Goal: Communication & Community: Answer question/provide support

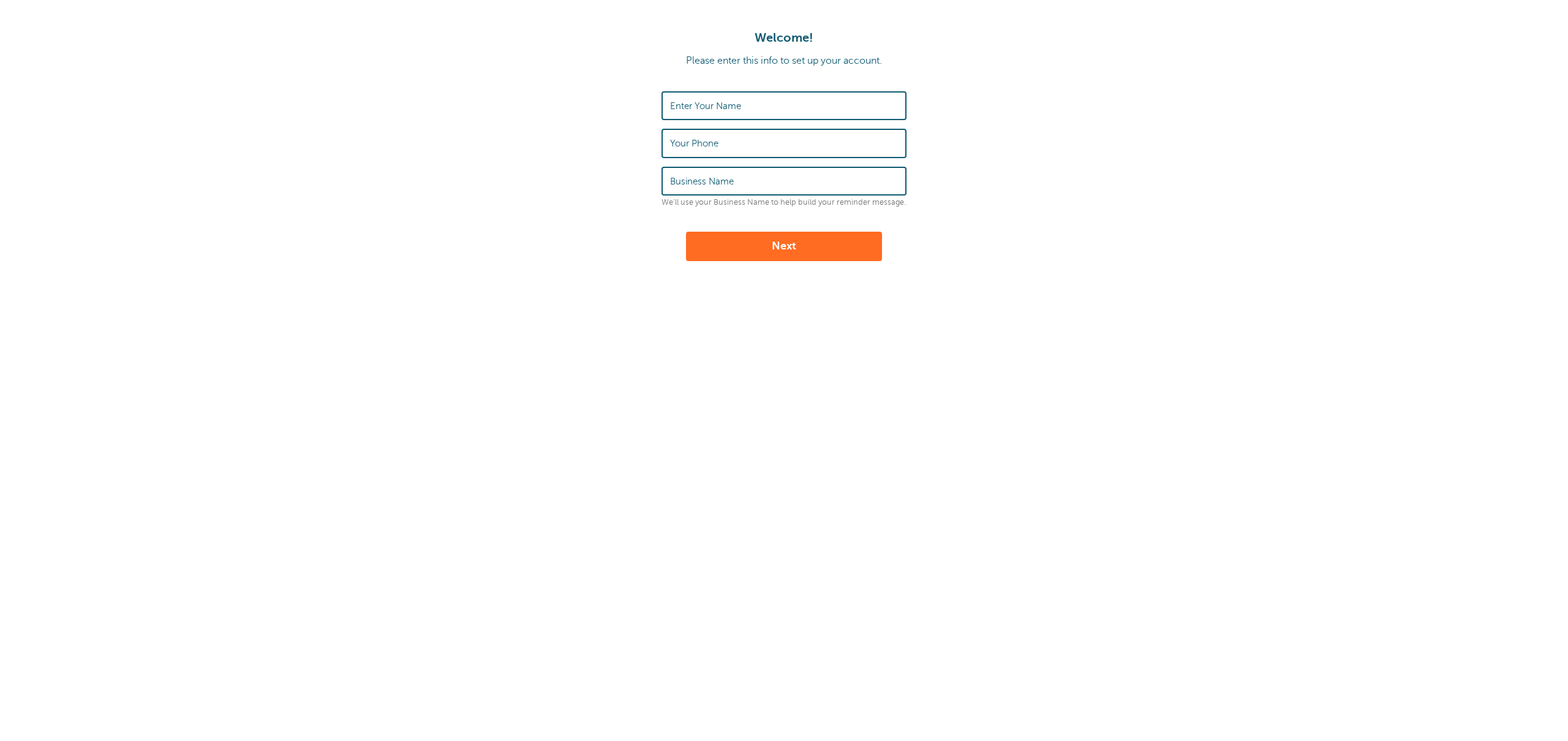
click at [730, 114] on input "Enter Your Name" at bounding box center [784, 105] width 228 height 27
type input "M"
type input "[PERSON_NAME]"
type input "[PHONE_NUMBER]"
click at [723, 179] on label "Business Name" at bounding box center [702, 181] width 64 height 11
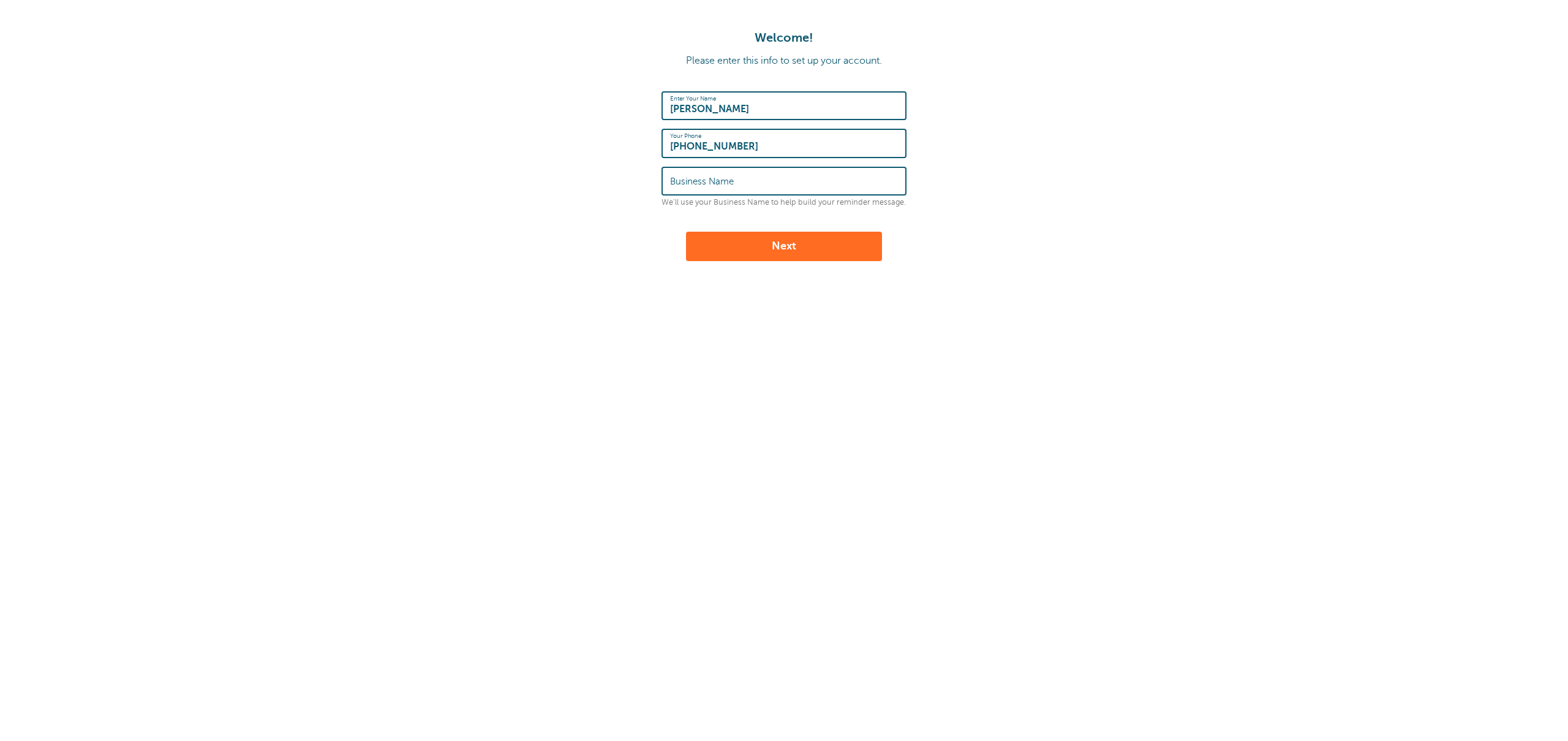
click at [723, 179] on input "Business Name" at bounding box center [784, 180] width 228 height 27
type input "Jeny Kiocia - Programa Imperio"
click at [823, 245] on button "Next" at bounding box center [784, 246] width 196 height 29
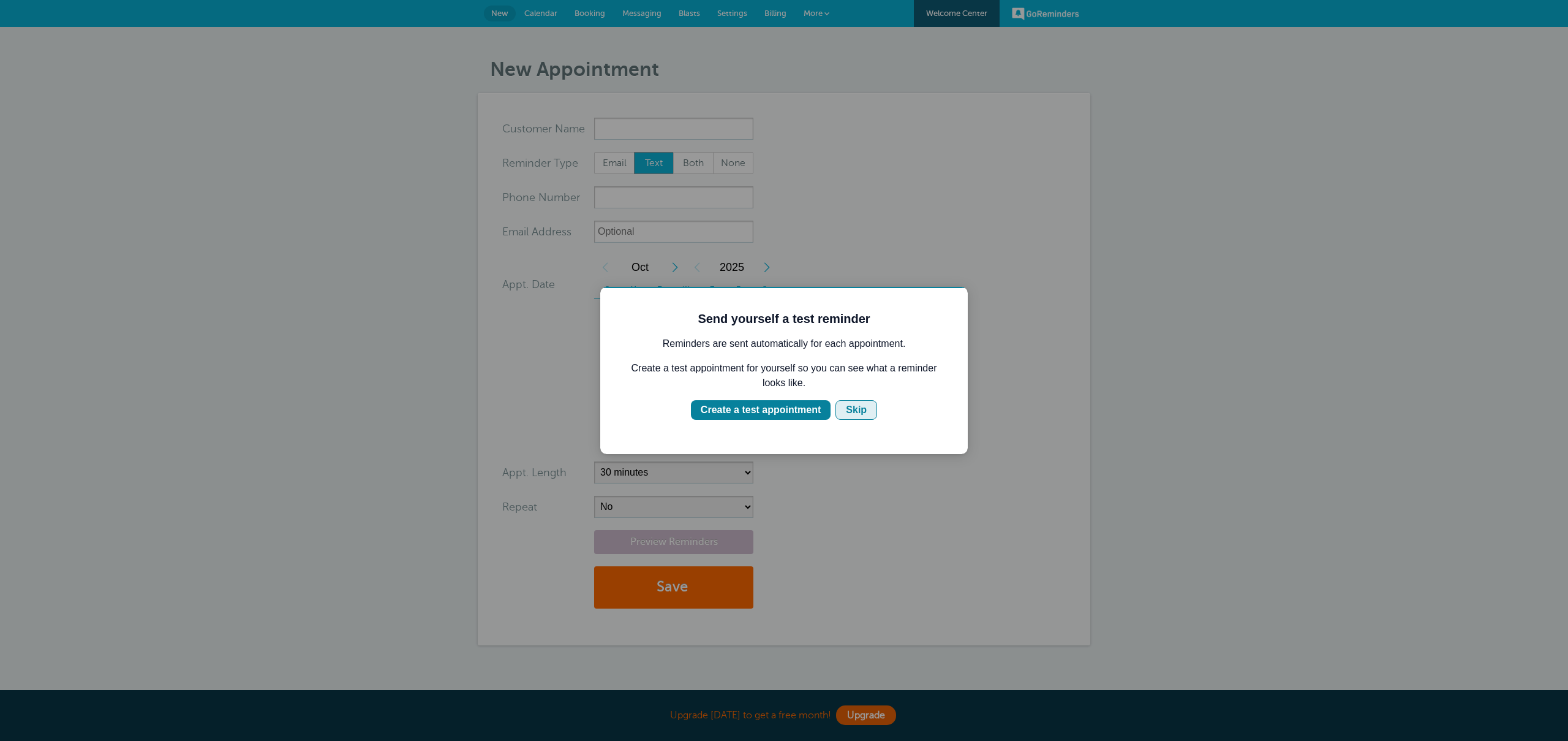
click at [863, 413] on div "Skip" at bounding box center [856, 409] width 21 height 15
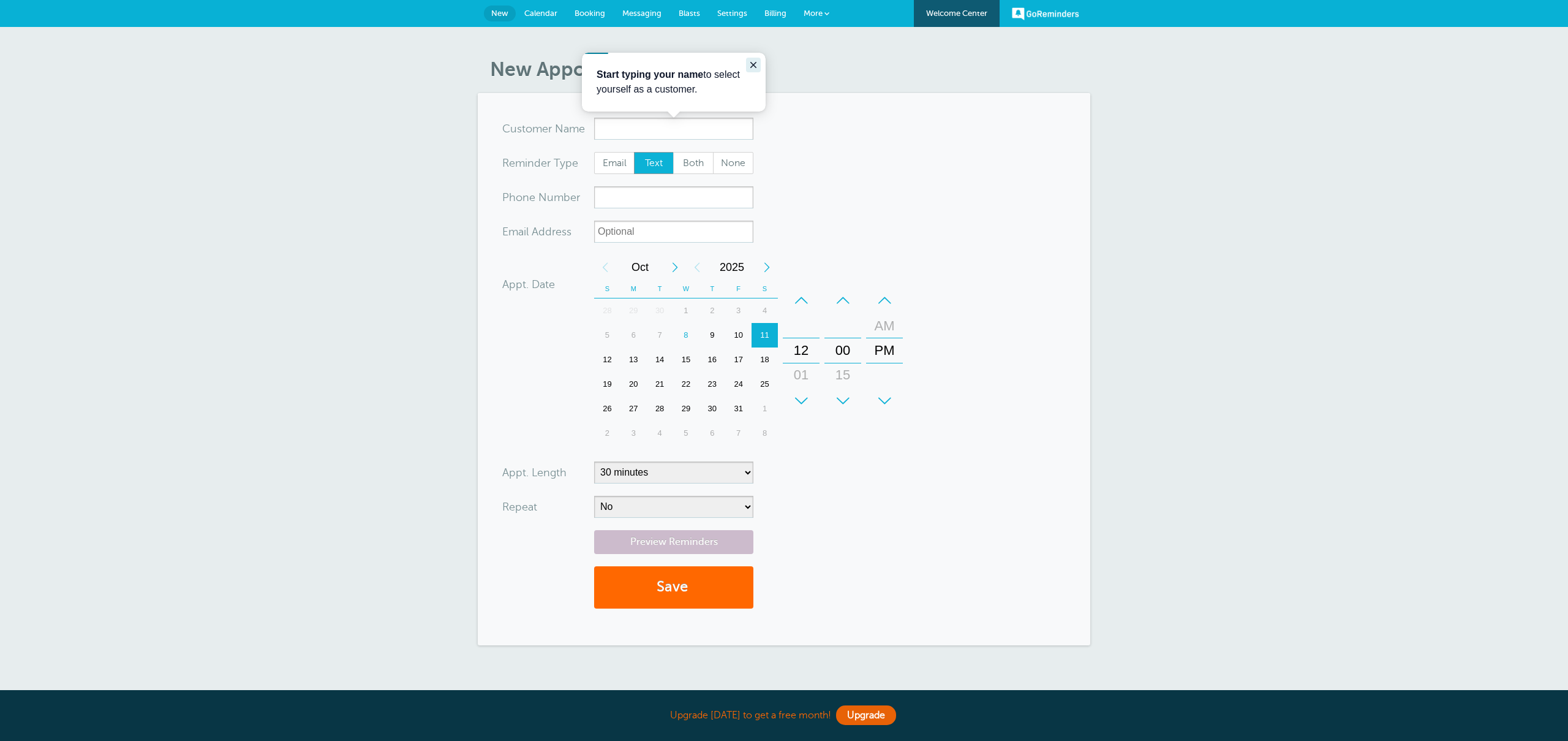
click at [756, 64] on icon "Close guide" at bounding box center [753, 65] width 10 height 10
click at [648, 18] on link "Messaging" at bounding box center [642, 13] width 57 height 27
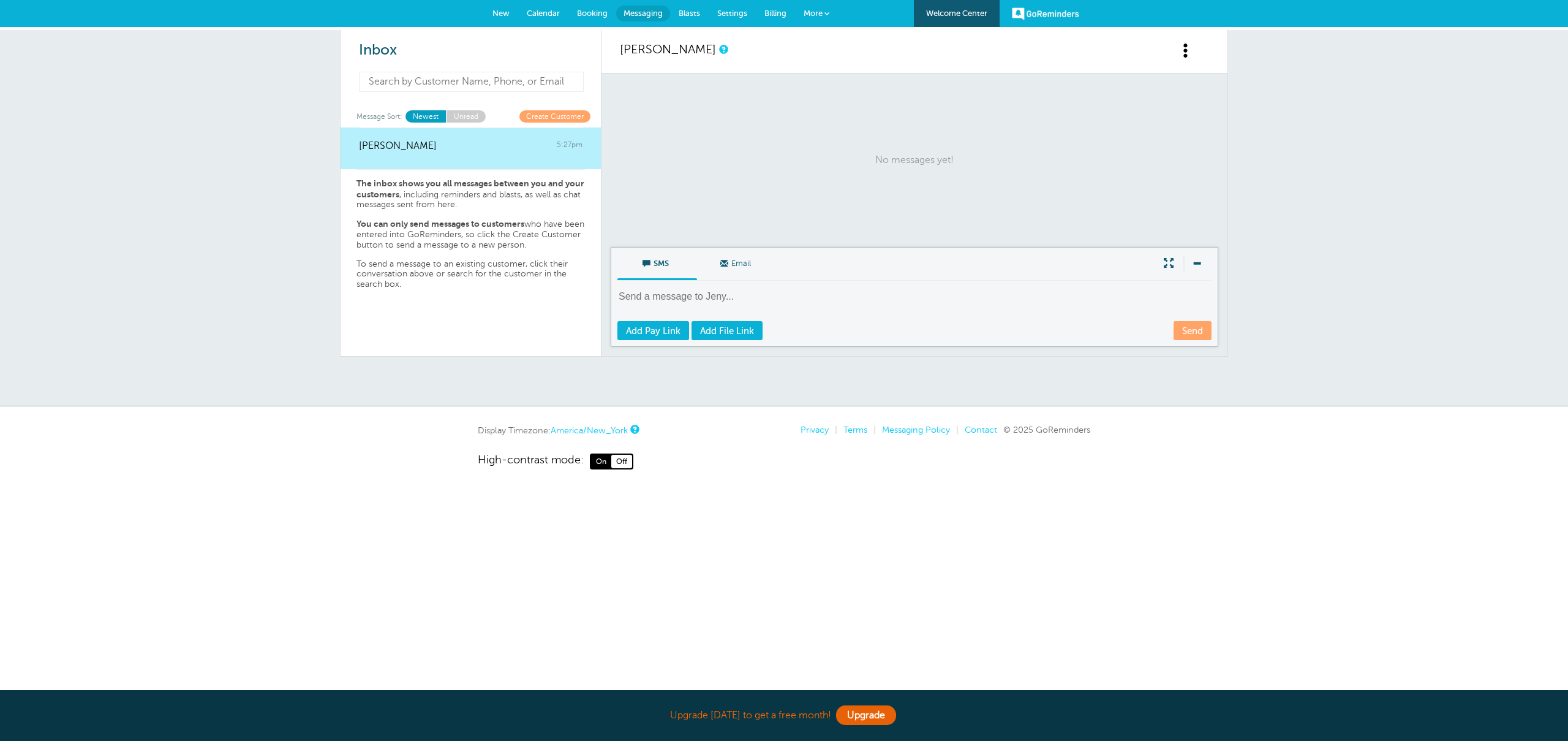
click at [418, 80] on input at bounding box center [471, 82] width 224 height 20
type input "j"
click at [537, 114] on link "Create Customer" at bounding box center [555, 119] width 71 height 12
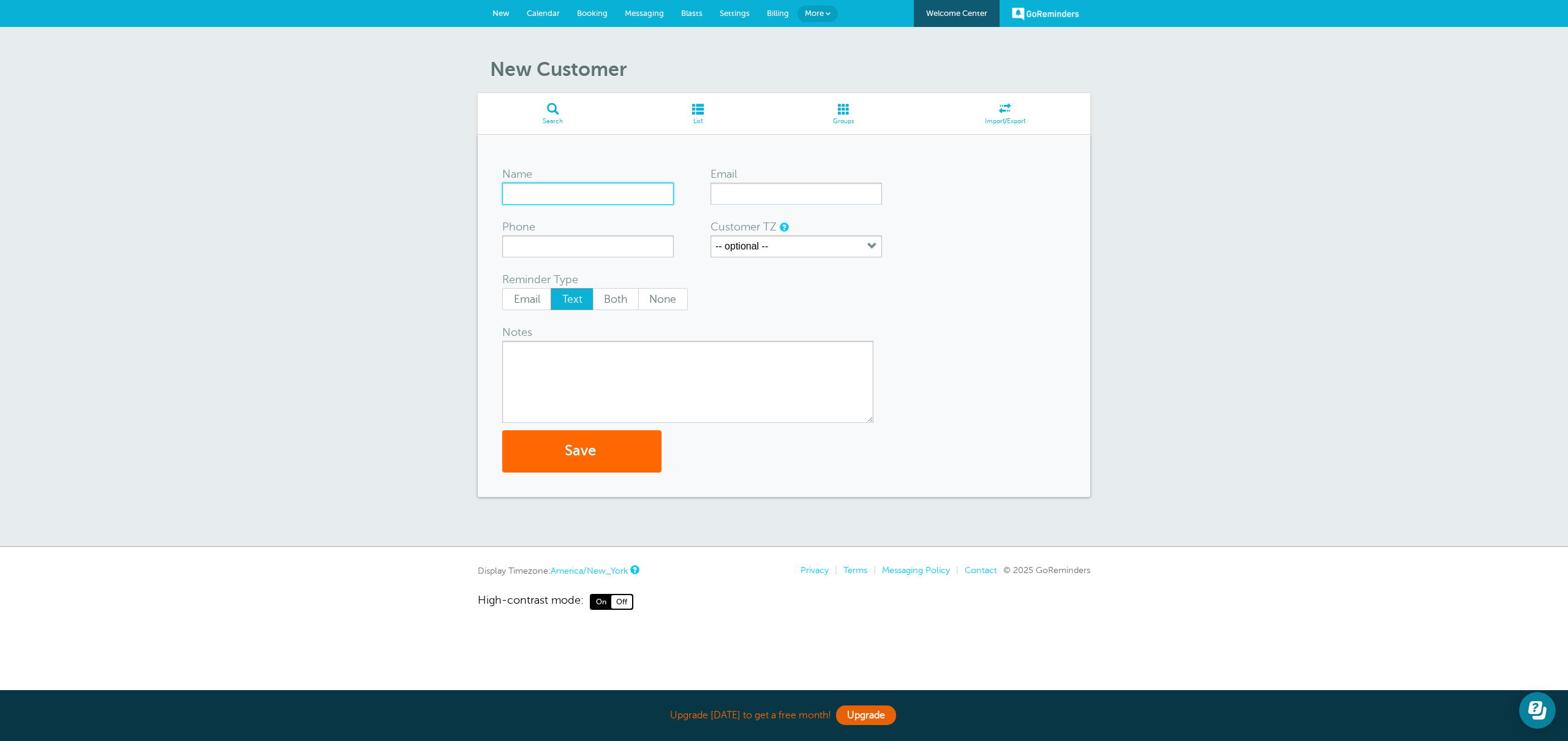
click at [587, 193] on input "Name" at bounding box center [587, 193] width 171 height 22
type input "Fernanda"
type input "fernanda@carvgroup.com"
click at [579, 251] on input "Phone" at bounding box center [587, 246] width 171 height 22
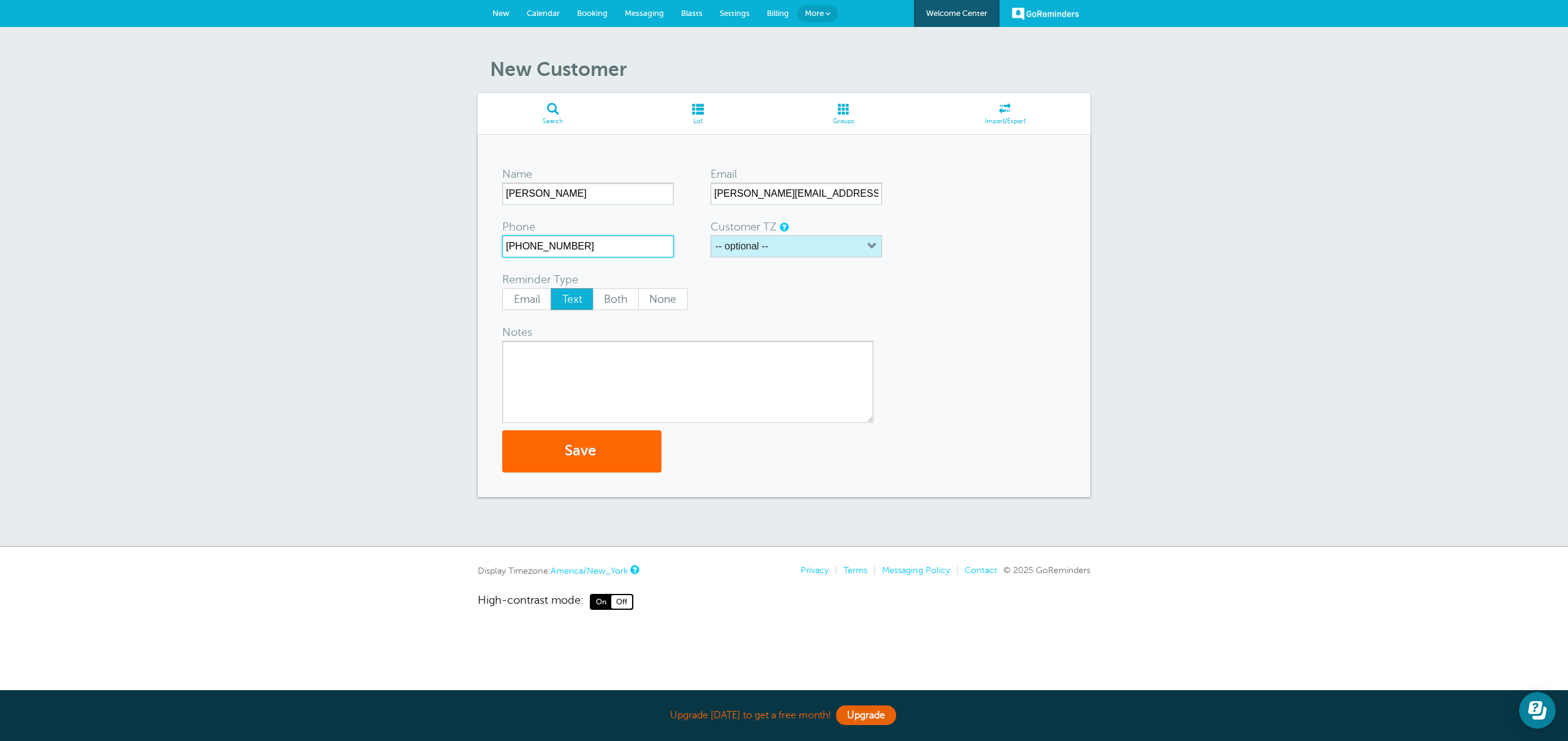
type input "+14075613964"
click at [829, 250] on button "-- optional --" at bounding box center [796, 246] width 171 height 22
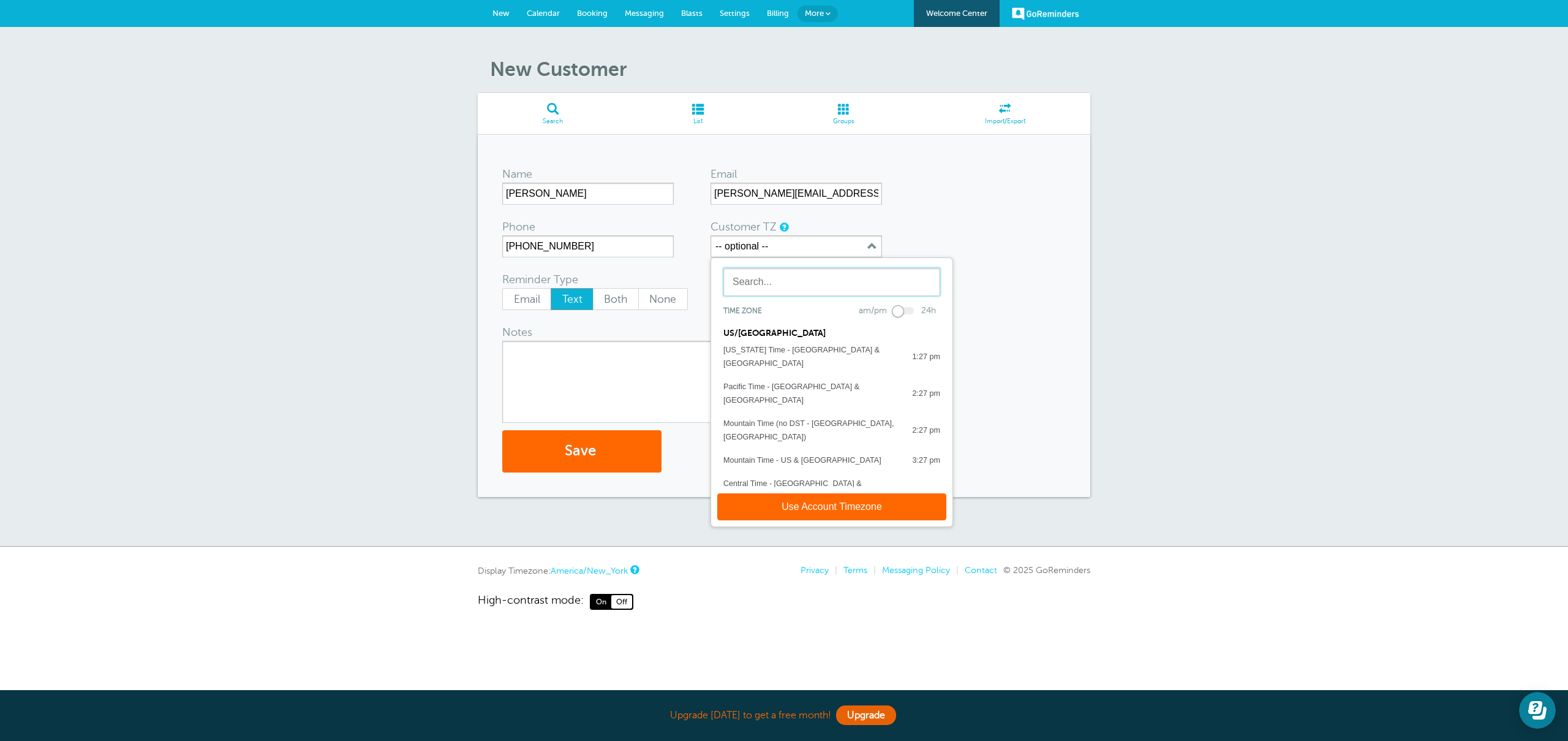
click at [843, 287] on input "text" at bounding box center [832, 281] width 217 height 28
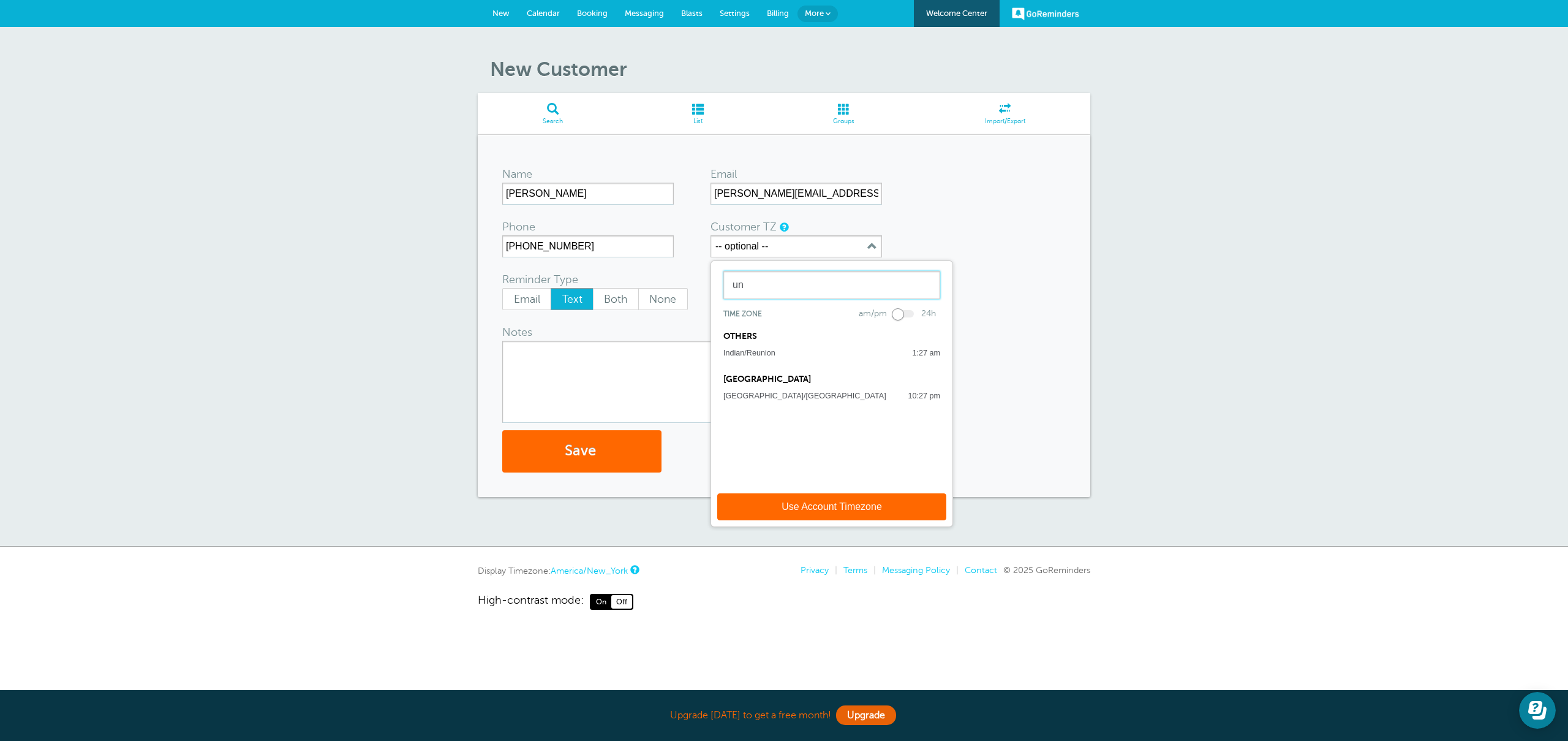
type input "u"
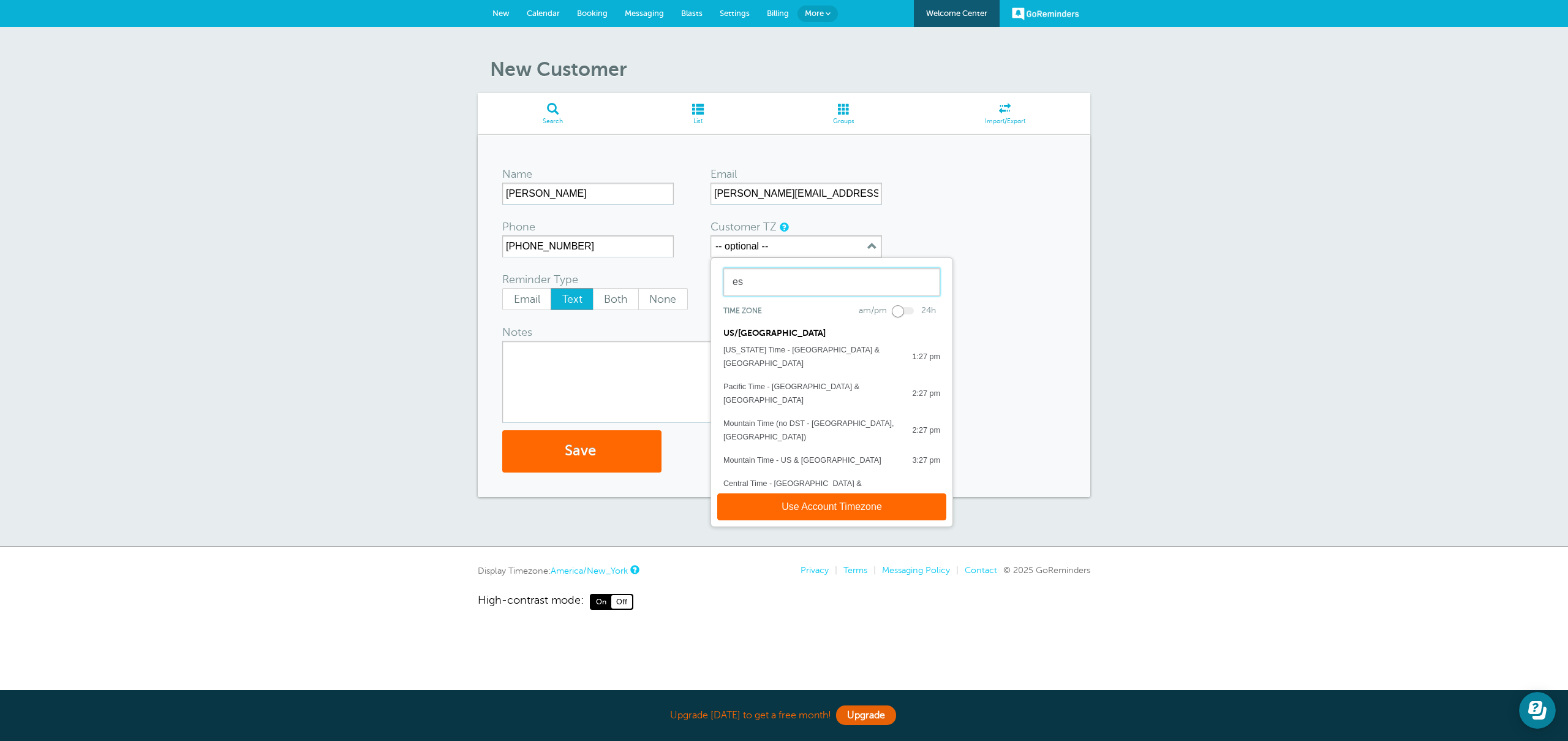
type input "est"
drag, startPoint x: 793, startPoint y: 282, endPoint x: 666, endPoint y: 278, distance: 127.1
click at [666, 278] on form "Name Fernanda Email fernanda@carvgroup.com Phone +14075613964 Customer TZ -- op…" at bounding box center [783, 316] width 563 height 313
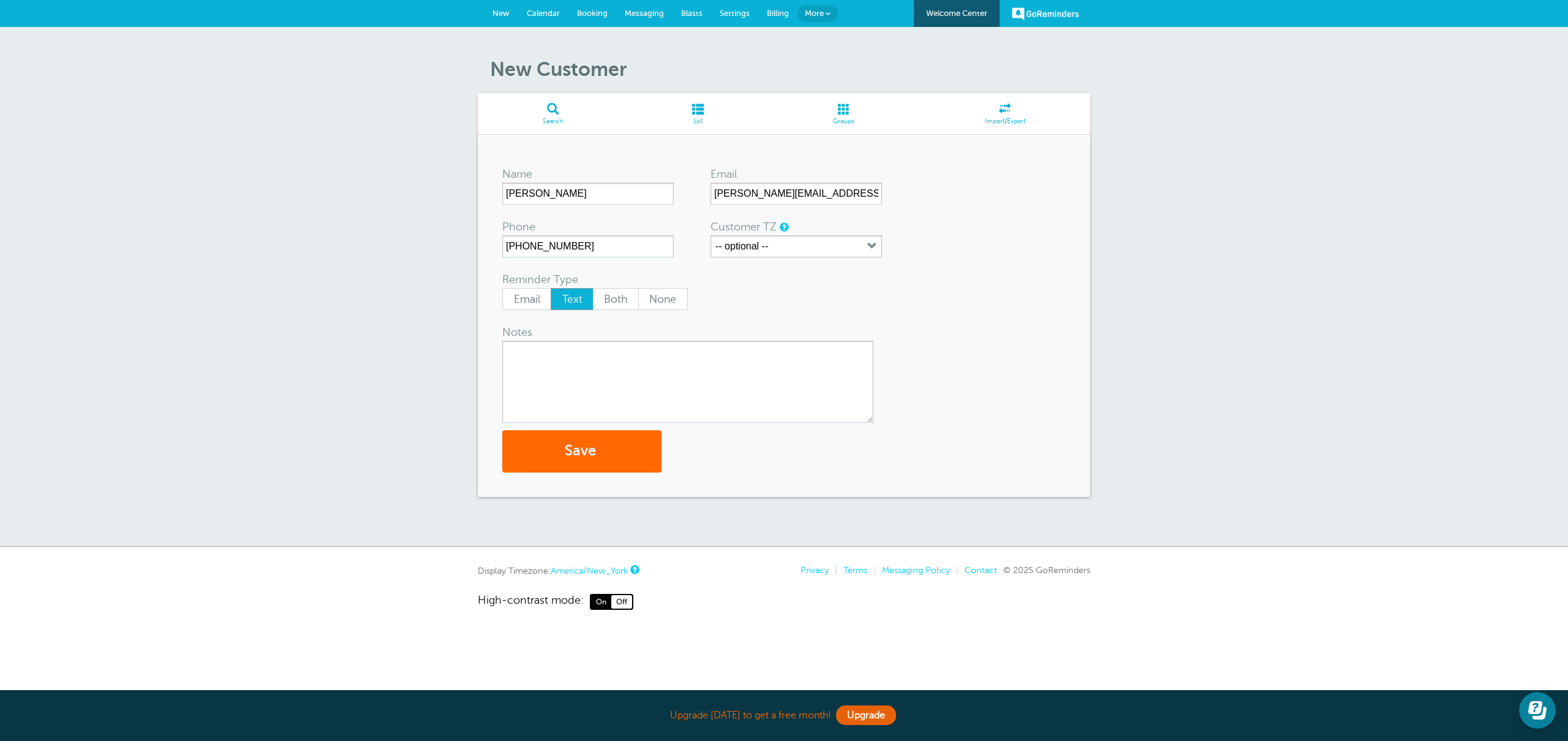
click at [677, 380] on textarea "Notes" at bounding box center [687, 382] width 371 height 82
paste textarea "Bom dia Fernanda, tudo bem? Passando para lembrar da Sessão Amanhã: 📅 09/10 ⏰ H…"
type textarea "Bom dia Fernanda, tudo bem? Passando para lembrar da Sessão Amanhã: 📅 09/10 ⏰ H…"
click at [608, 449] on button "Save" at bounding box center [582, 452] width 159 height 42
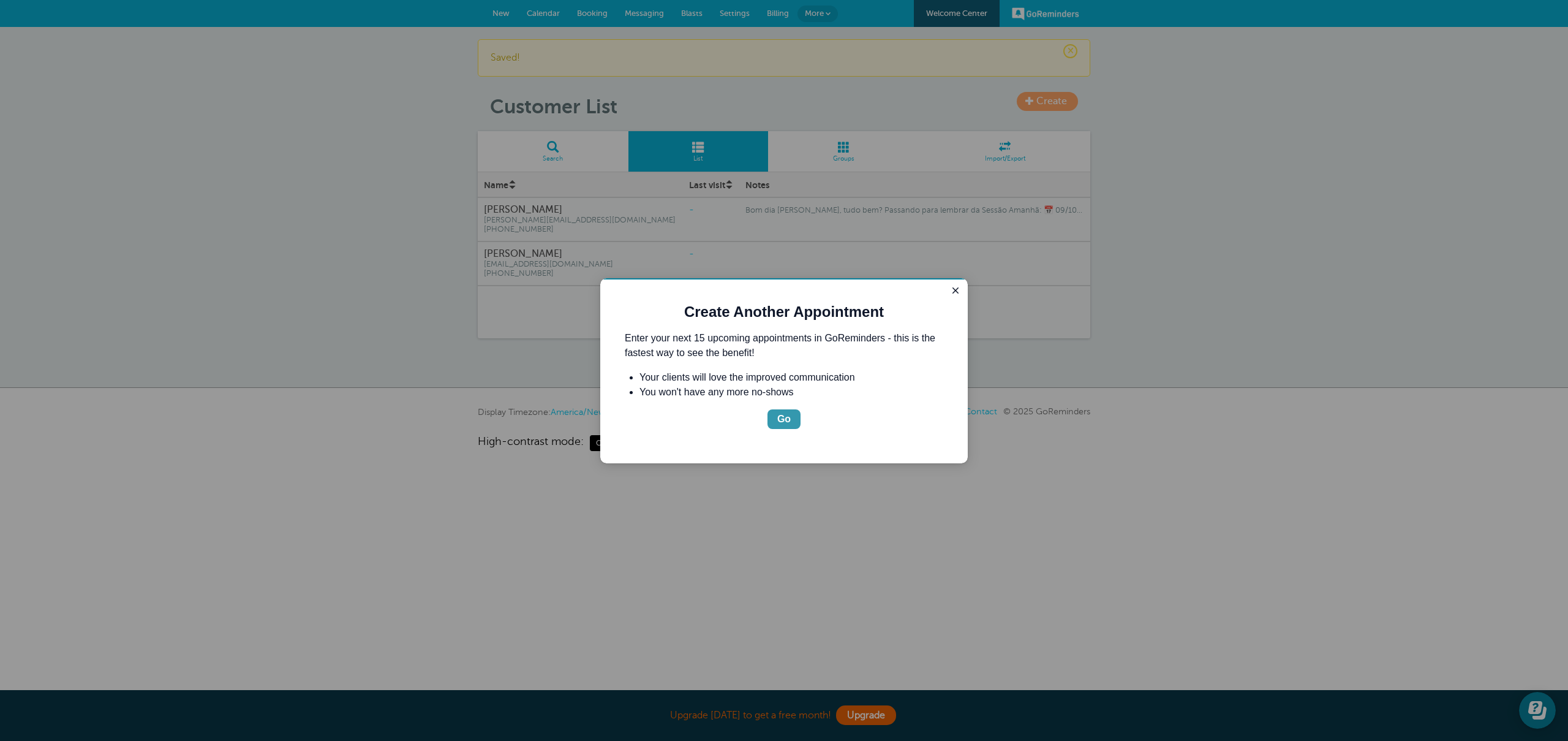
click at [788, 416] on div "Go" at bounding box center [784, 419] width 14 height 15
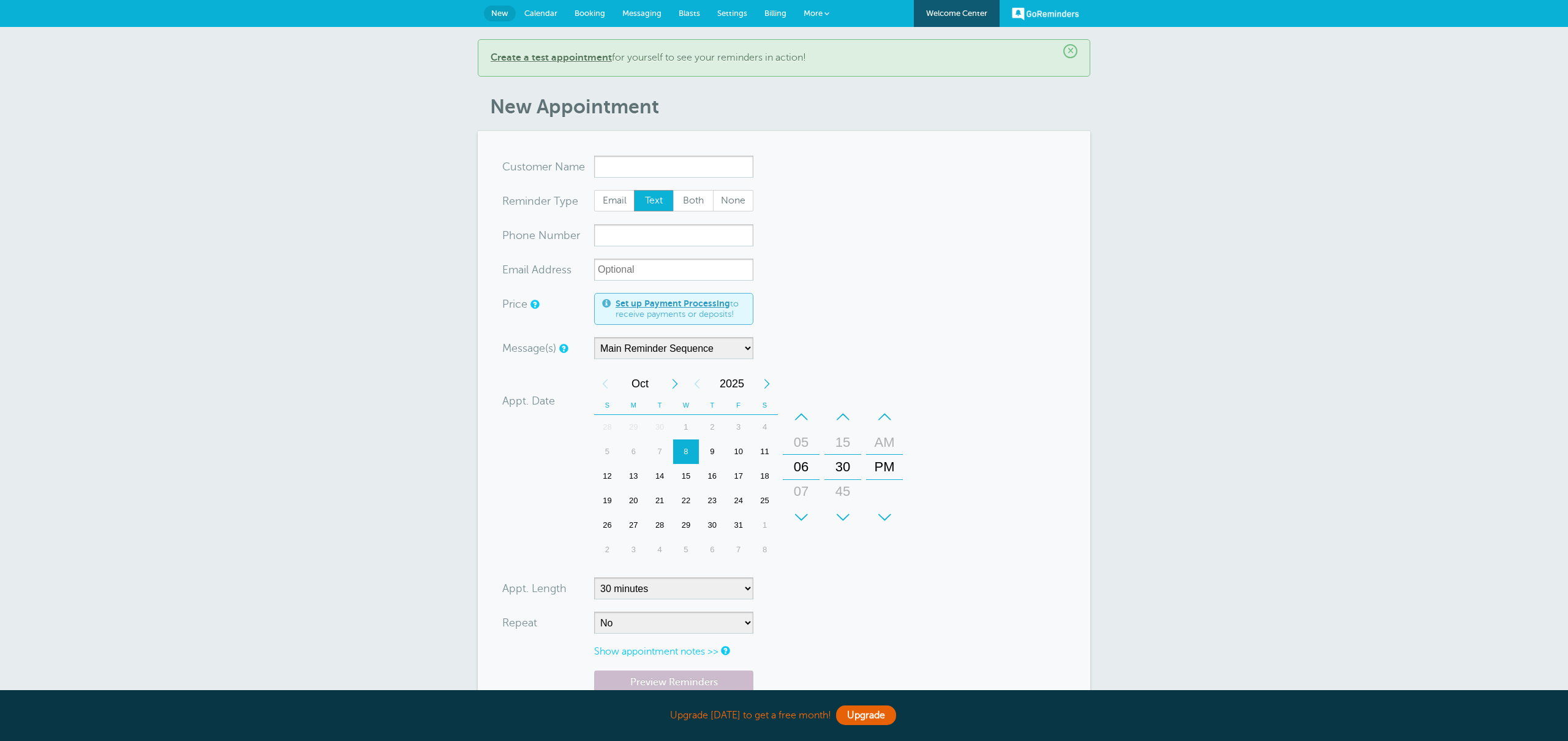
click at [642, 15] on span "Messaging" at bounding box center [642, 13] width 39 height 9
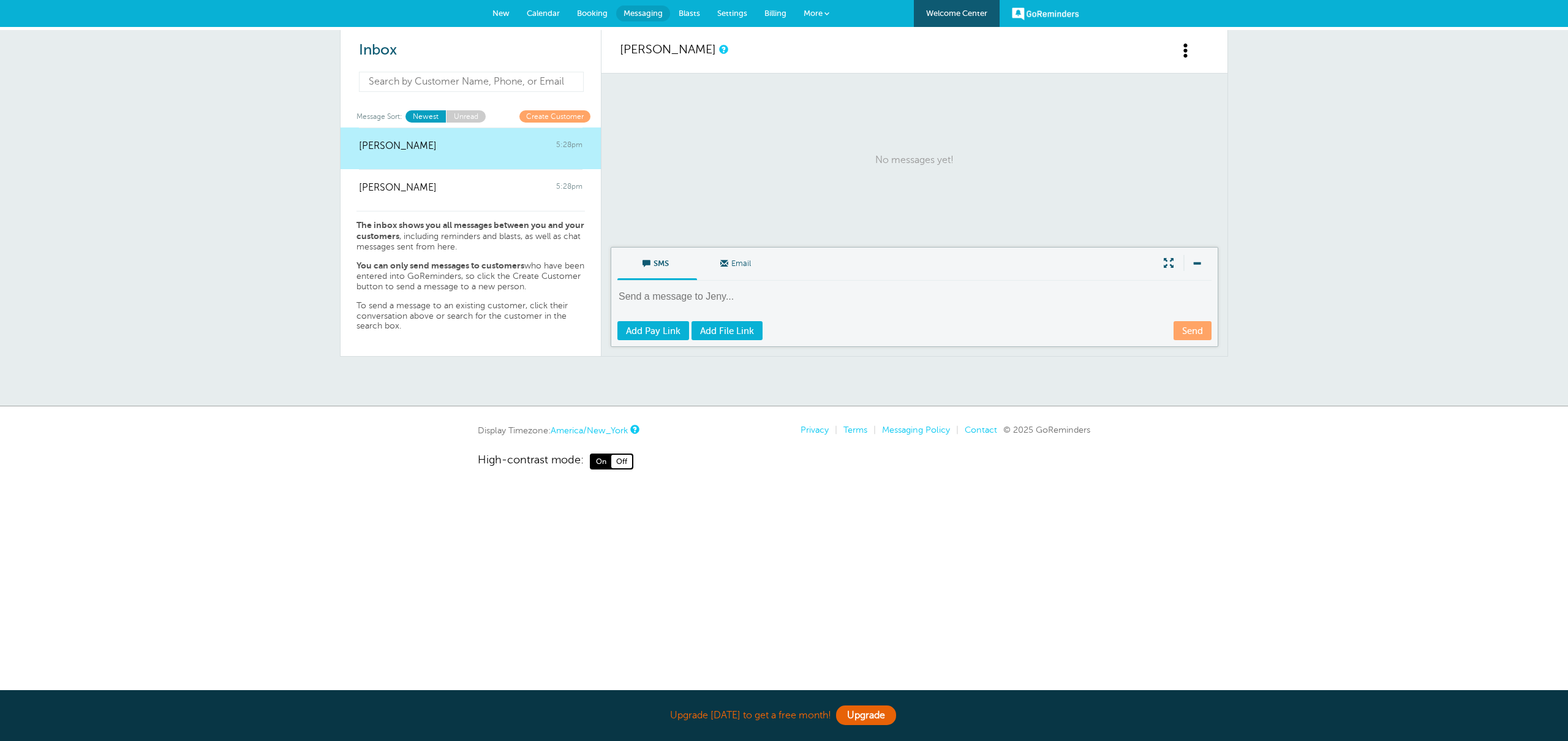
click at [478, 82] on input at bounding box center [471, 82] width 224 height 20
type input "fer"
click at [441, 110] on span "[PERSON_NAME]" at bounding box center [472, 105] width 212 height 16
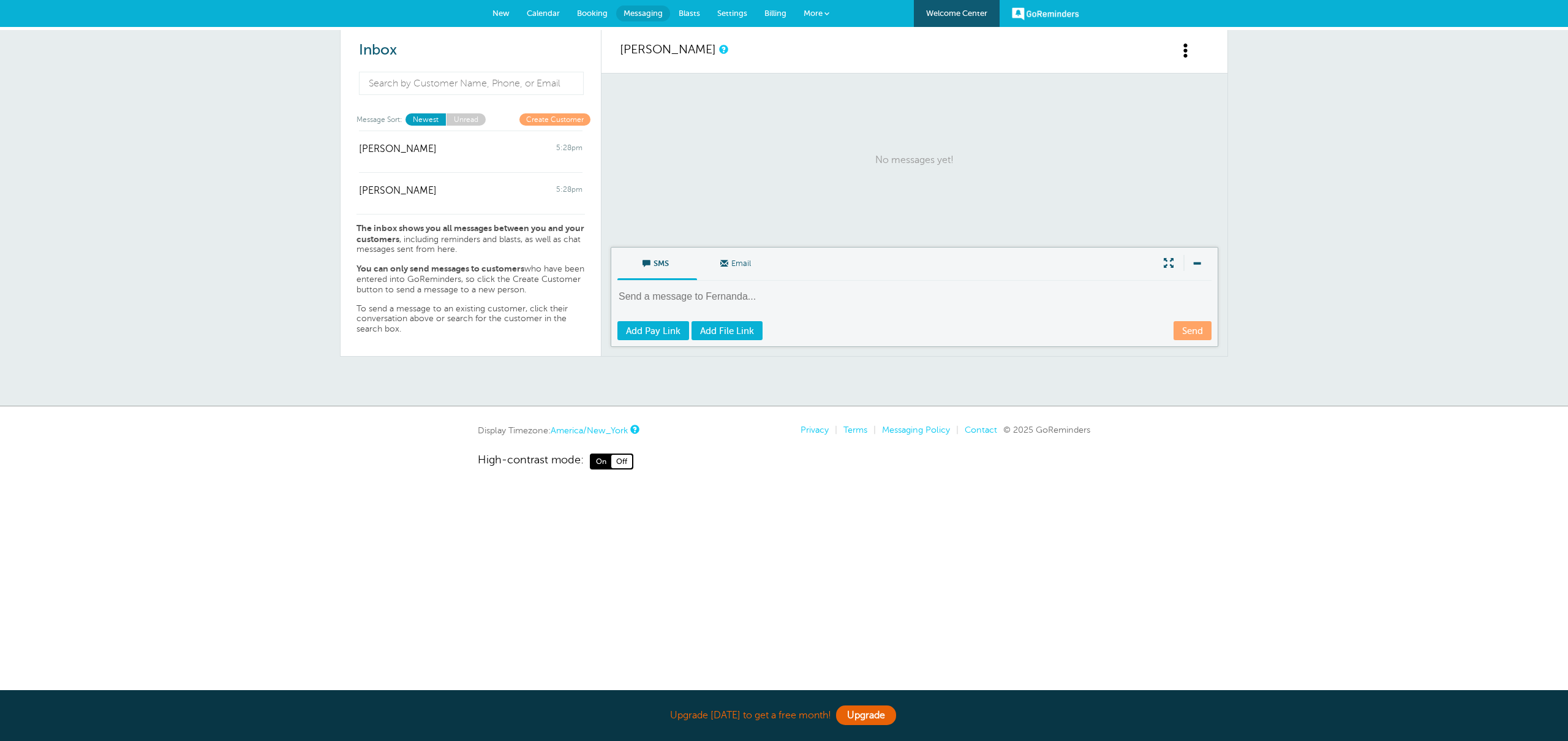
click at [746, 293] on textarea at bounding box center [915, 304] width 596 height 30
paste textarea "Bom dia Fernanda, tudo bem? Passando para lembrar da Sessão Amanhã: 📅 09/10 ⏰ H…"
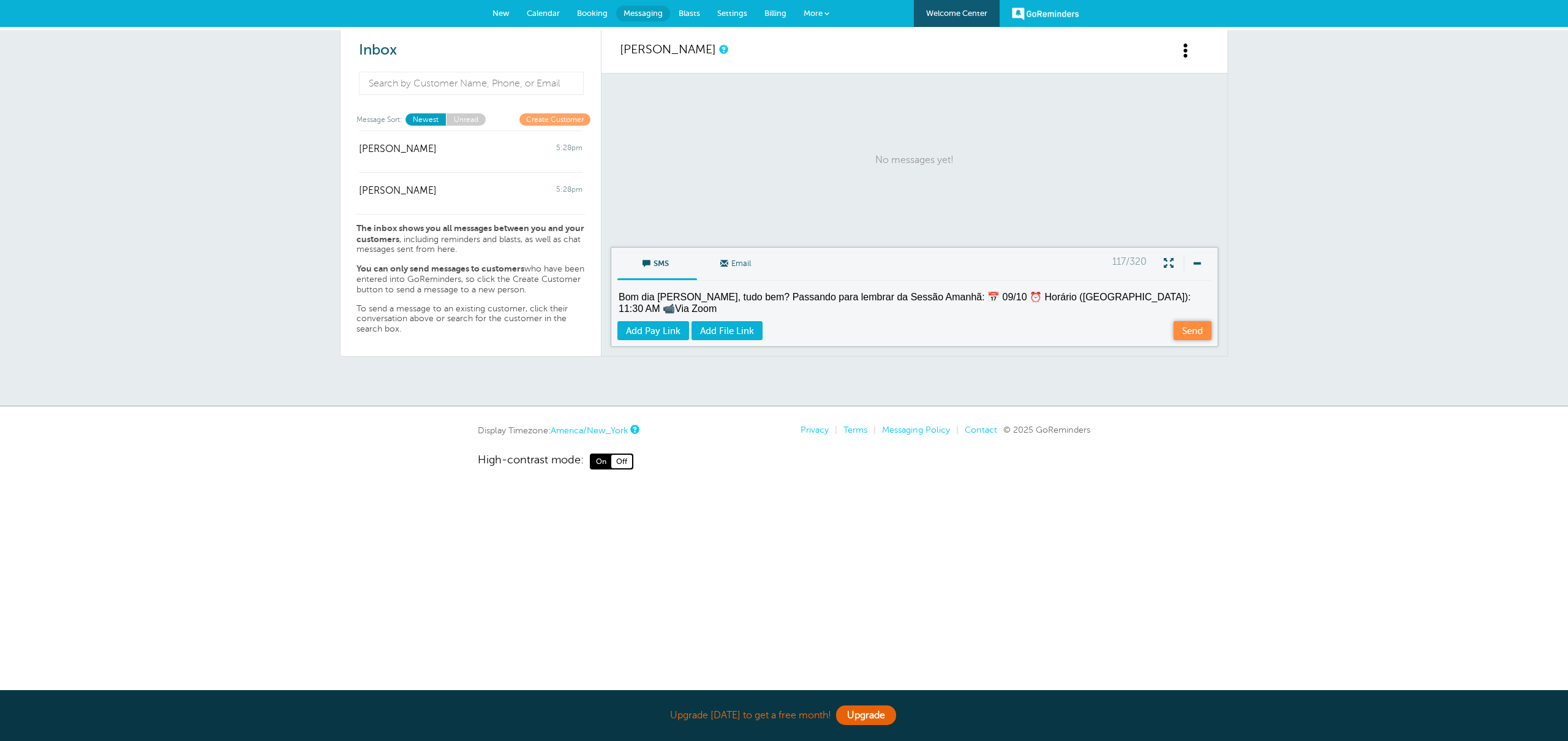
type textarea "Bom dia Fernanda, tudo bem? Passando para lembrar da Sessão Amanhã: 📅 09/10 ⏰ H…"
click at [1196, 332] on link "Send" at bounding box center [1192, 330] width 38 height 19
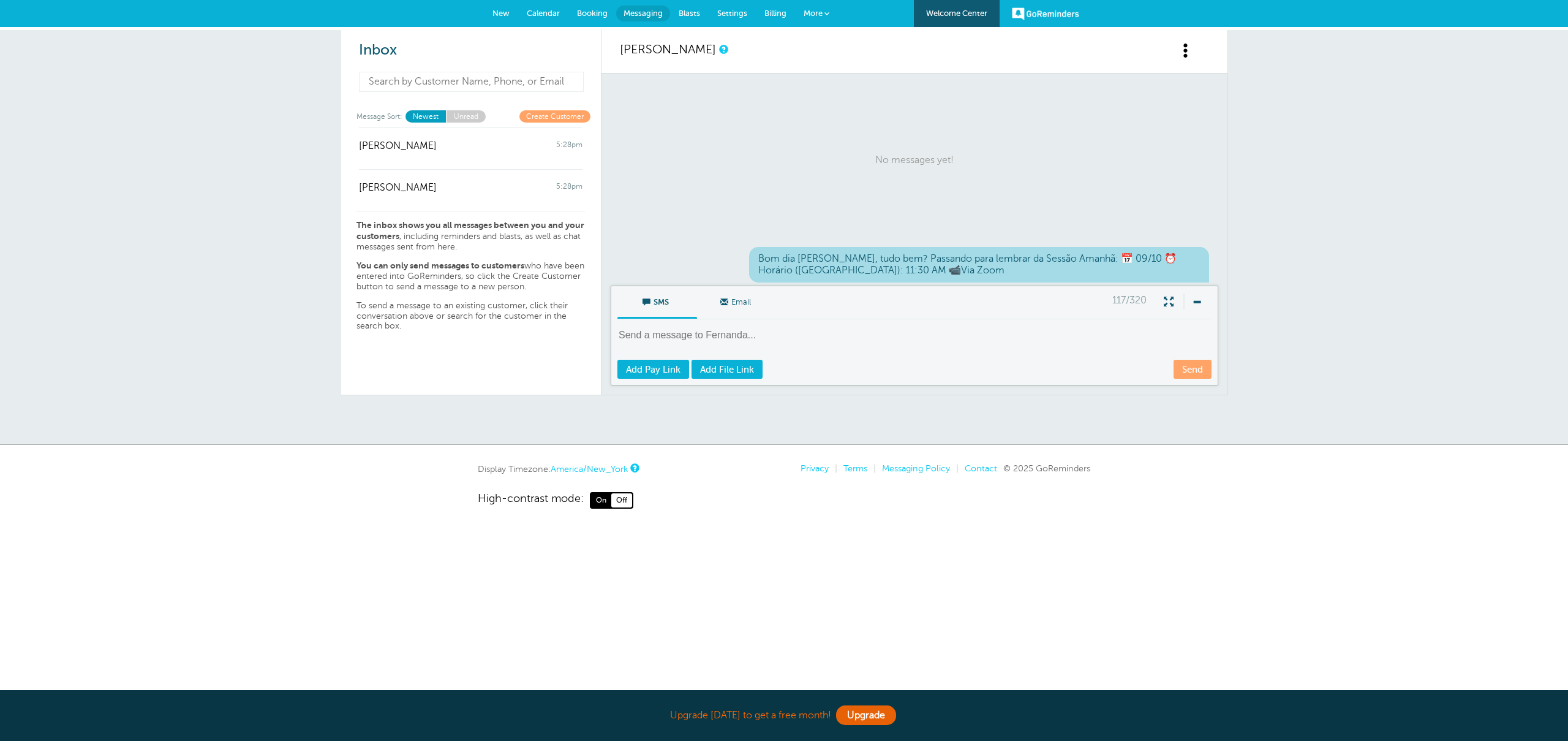
click at [510, 81] on input at bounding box center [471, 82] width 224 height 20
click at [549, 114] on link "Create Customer" at bounding box center [555, 119] width 71 height 12
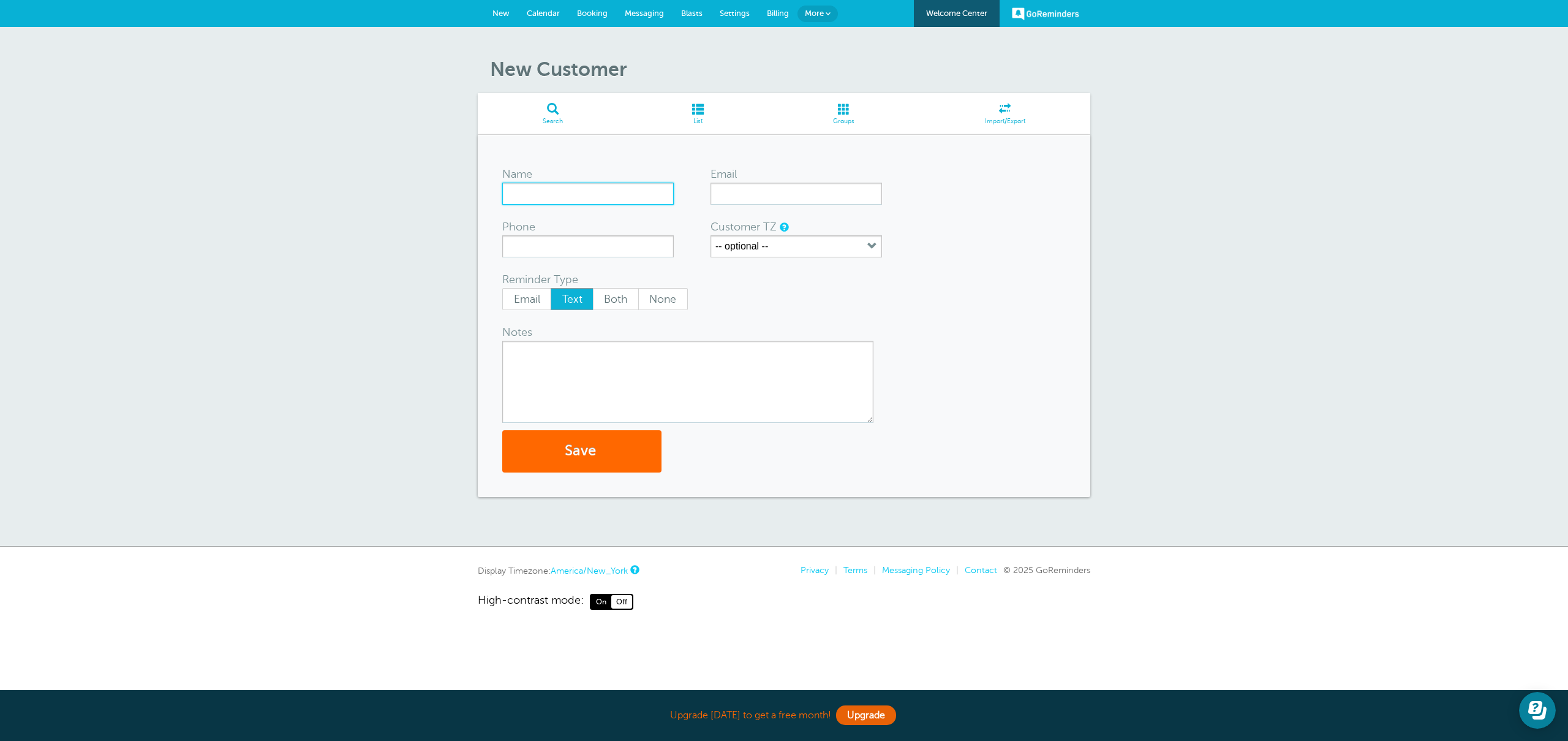
click at [591, 201] on input "Name" at bounding box center [587, 193] width 171 height 22
type input "Arthur"
type input "arthur@carvgroup.com"
click at [602, 253] on input "Phone" at bounding box center [587, 246] width 171 height 22
type input "+16173084883"
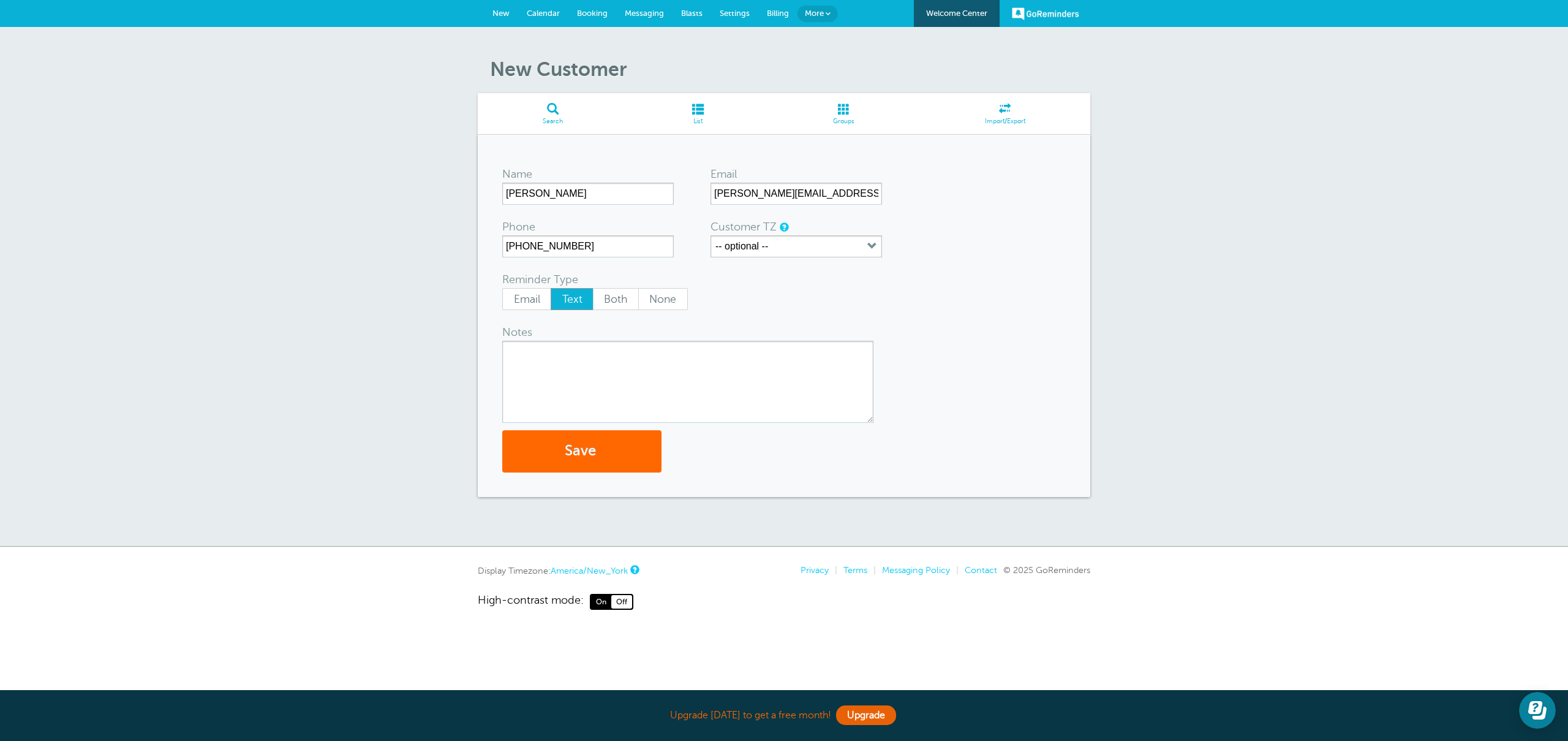
click at [611, 366] on textarea "Notes" at bounding box center [687, 382] width 371 height 82
paste textarea "Bom dia [PERSON_NAME], tudo bem? Passando para lembrar da Sessão Amanhã: 📅 09/1…"
drag, startPoint x: 583, startPoint y: 347, endPoint x: 708, endPoint y: 371, distance: 127.3
click at [561, 348] on textarea "Bom dia [PERSON_NAME], tudo bem? Passando para lembrar da Sessão Amanhã: 📅 09/1…" at bounding box center [687, 382] width 371 height 82
drag, startPoint x: 699, startPoint y: 364, endPoint x: 491, endPoint y: 321, distance: 212.4
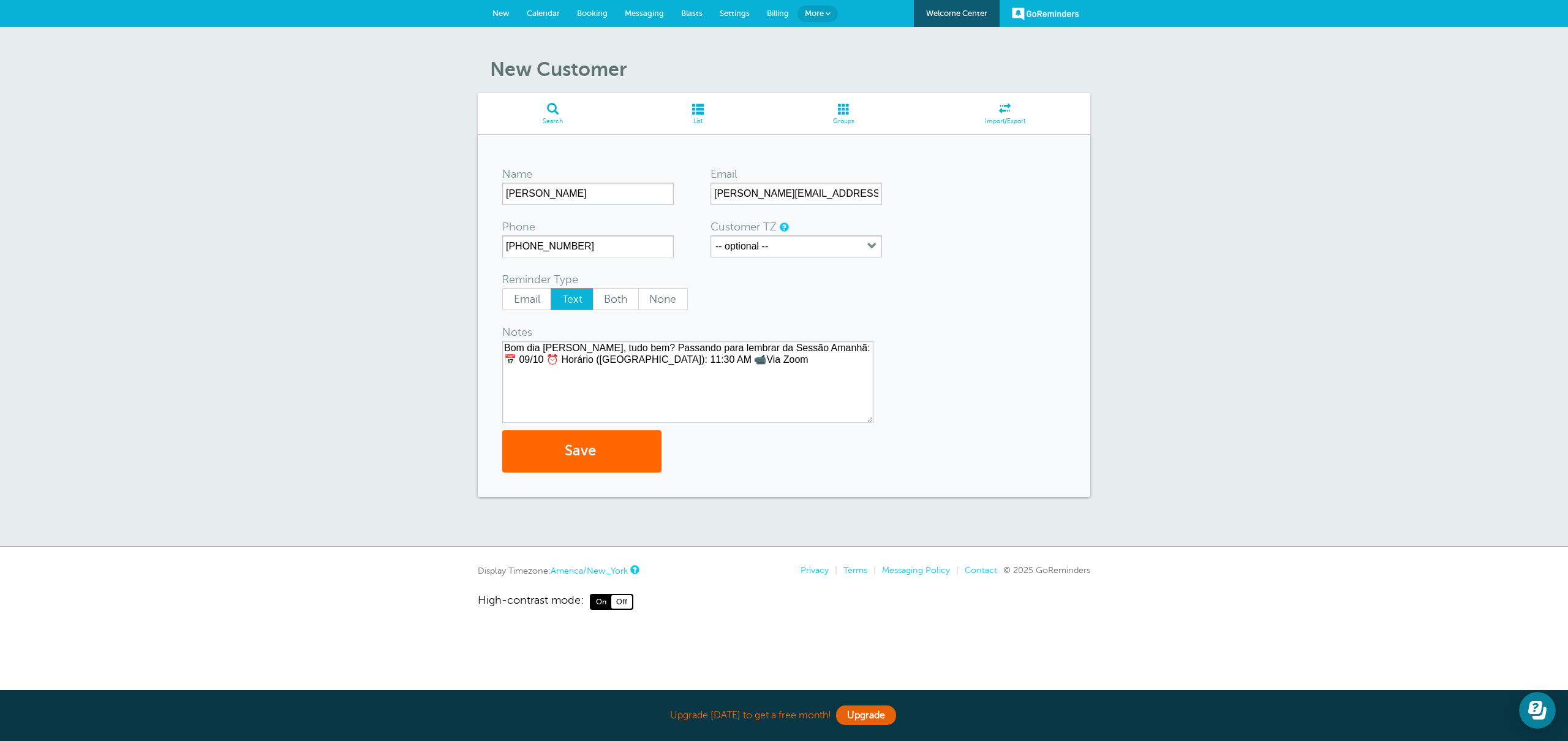
click at [491, 321] on div "Name Arthur Email arthur@carvgroup.com Phone +16173084883 Customer TZ -- option…" at bounding box center [784, 315] width 613 height 362
type textarea "[PERSON_NAME]. Tudo bem?"
click at [598, 452] on span "submit" at bounding box center [598, 451] width 4 height 16
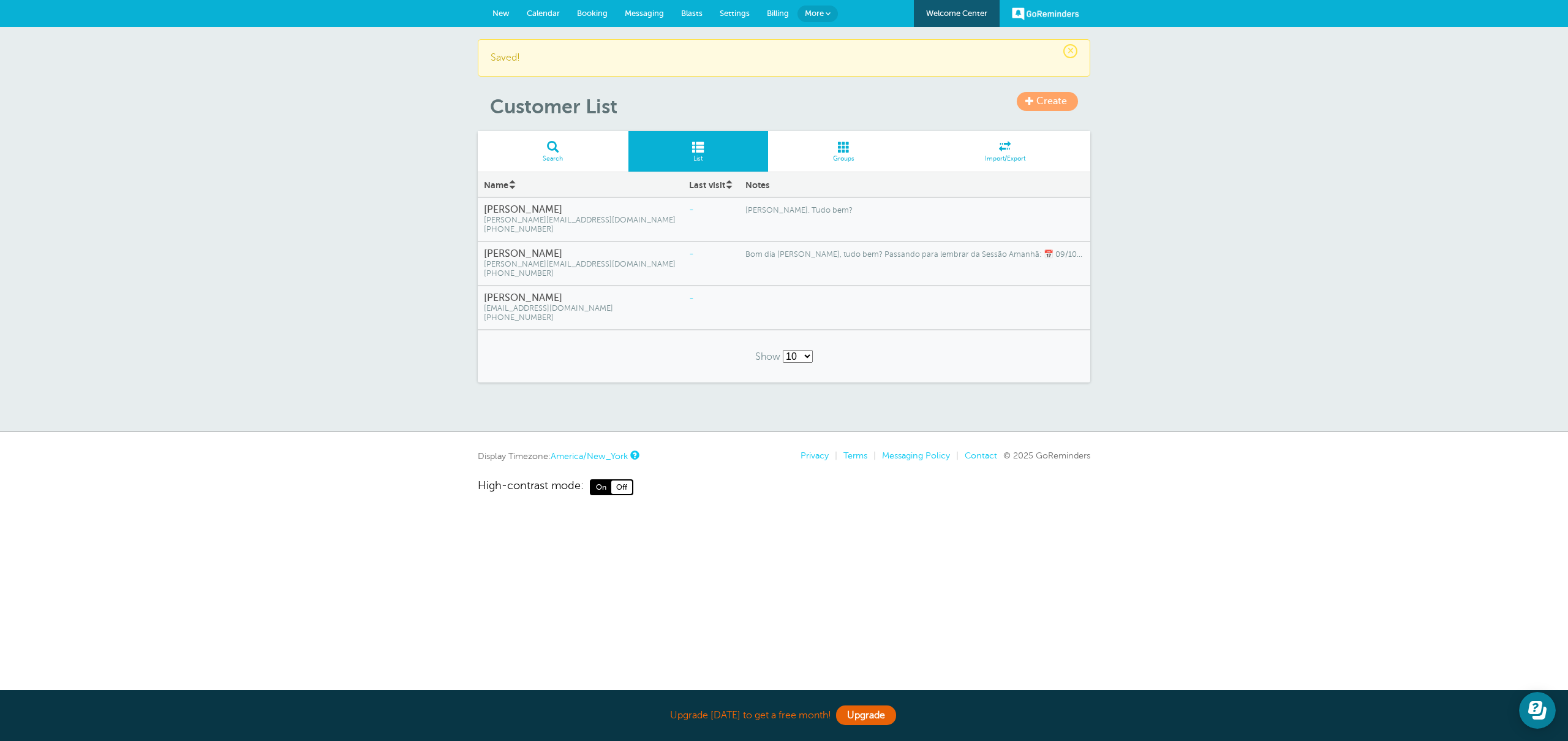
click at [683, 255] on div "-" at bounding box center [712, 254] width 57 height 24
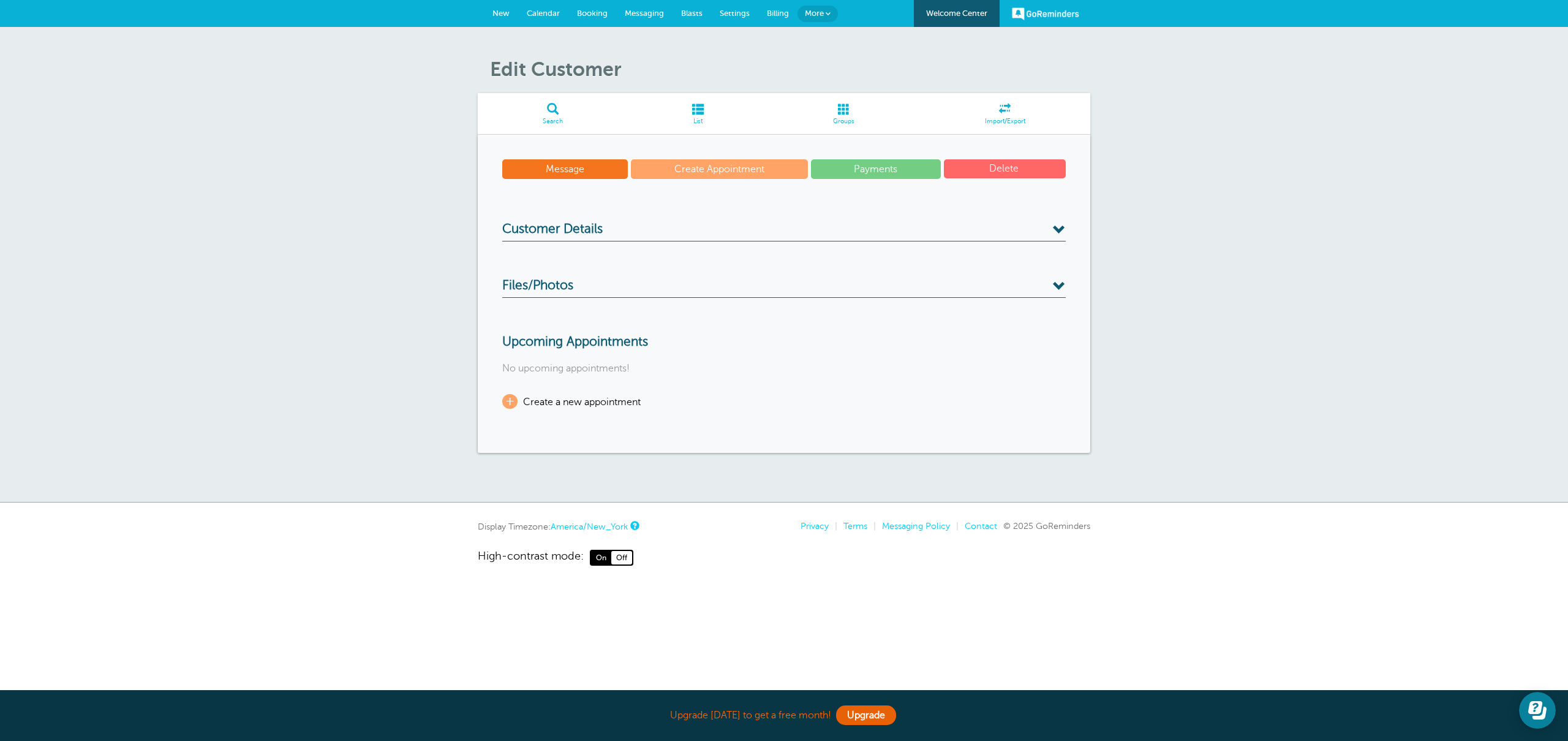
click at [581, 169] on link "Message" at bounding box center [564, 169] width 125 height 19
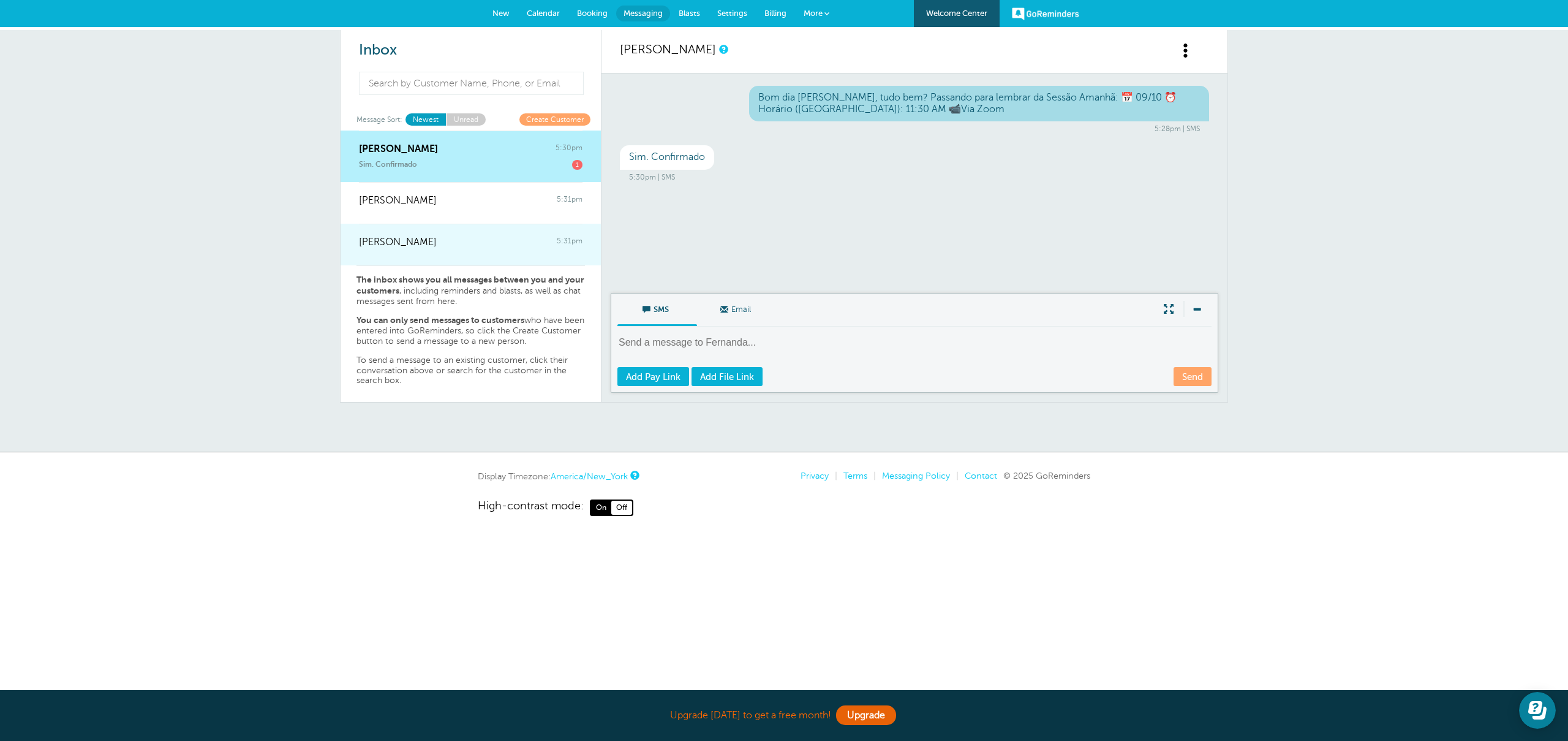
click at [404, 240] on div "[PERSON_NAME] 5:31pm" at bounding box center [471, 235] width 223 height 25
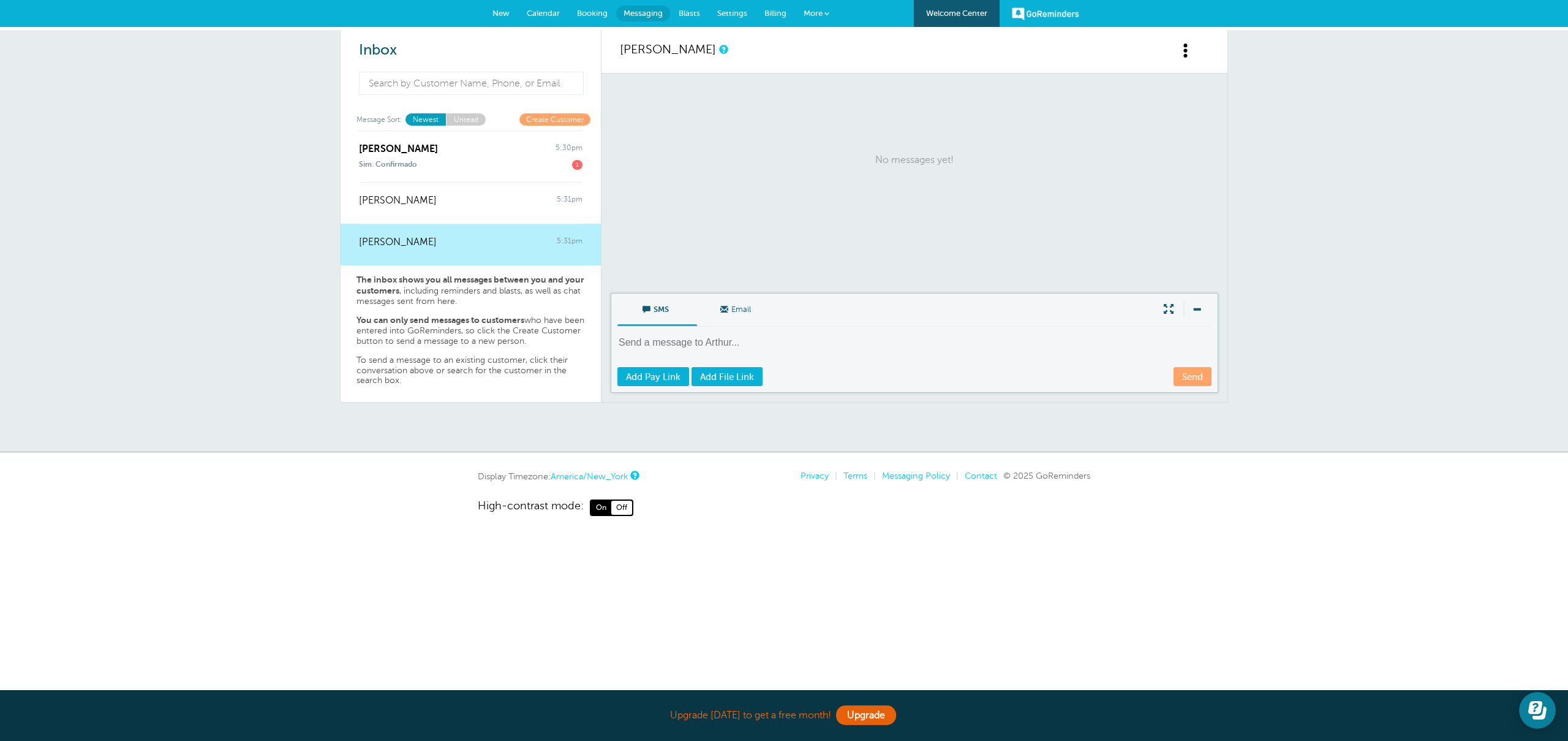
click at [744, 343] on textarea at bounding box center [915, 351] width 596 height 30
type textarea "Oi, Arthur. Tudo bem? Passando para saber se você viu algum corpo por aí..."
click at [1184, 376] on link "Send" at bounding box center [1192, 376] width 38 height 19
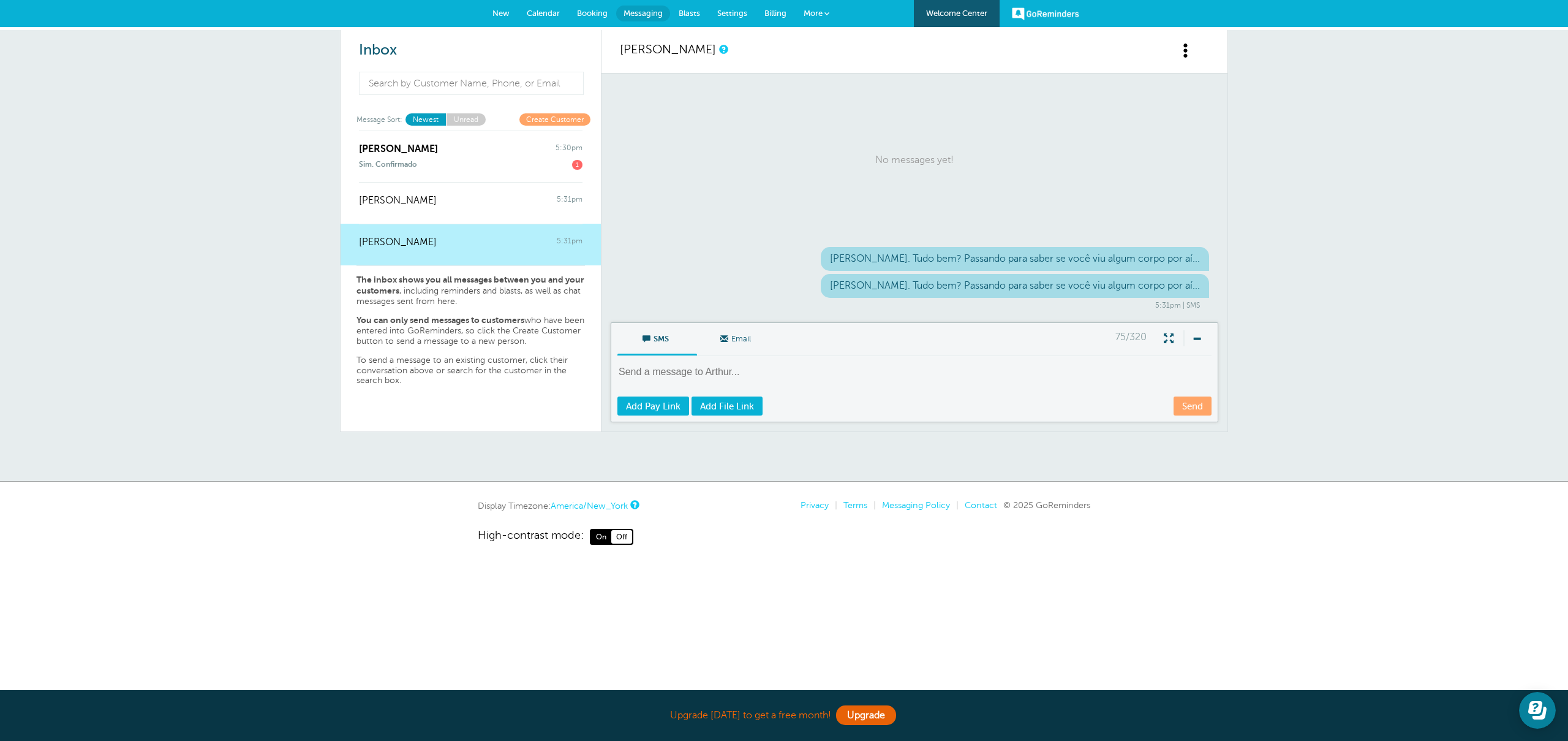
click at [817, 369] on textarea at bounding box center [915, 380] width 596 height 30
click at [824, 16] on span at bounding box center [826, 13] width 5 height 5
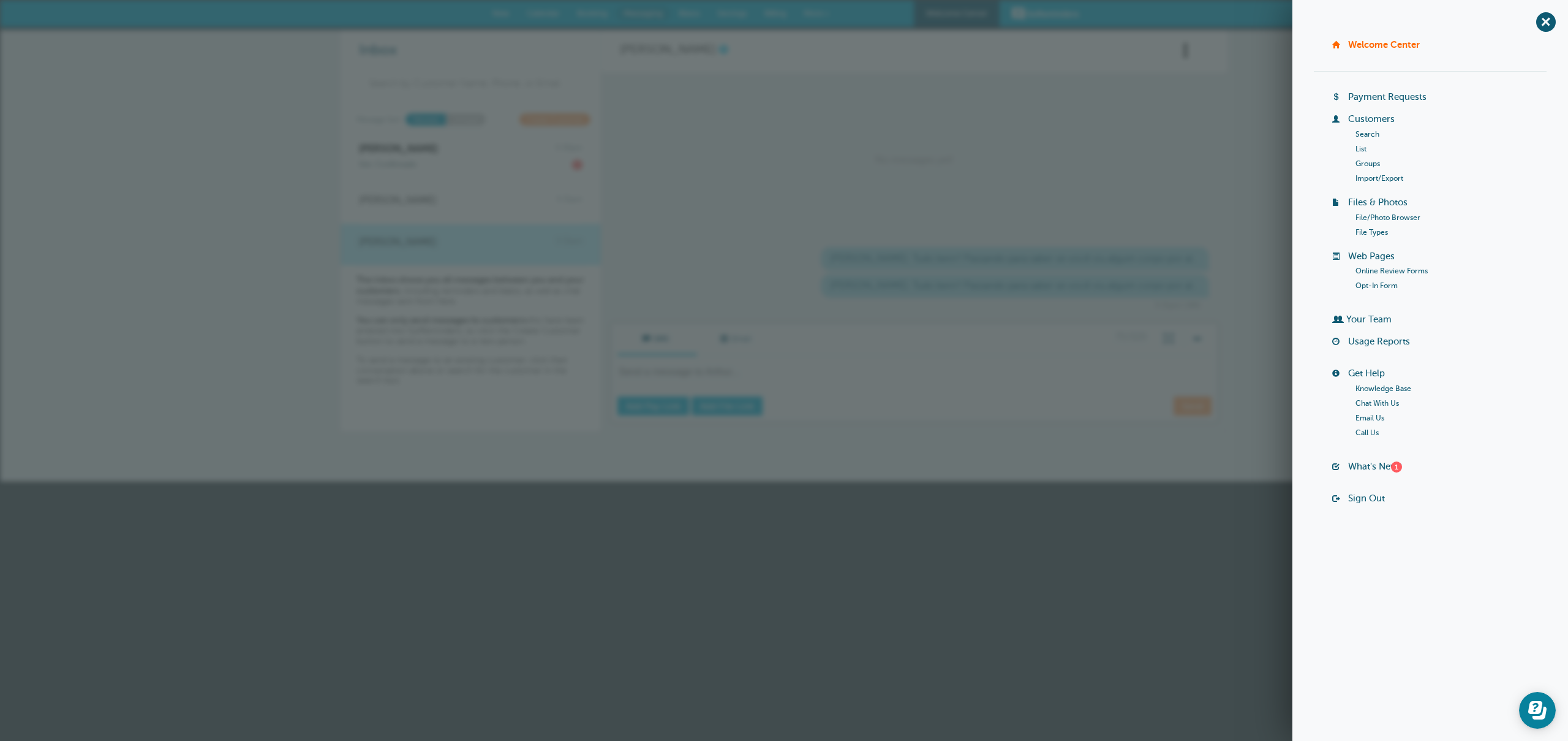
click at [1550, 26] on span "+" at bounding box center [1546, 22] width 27 height 27
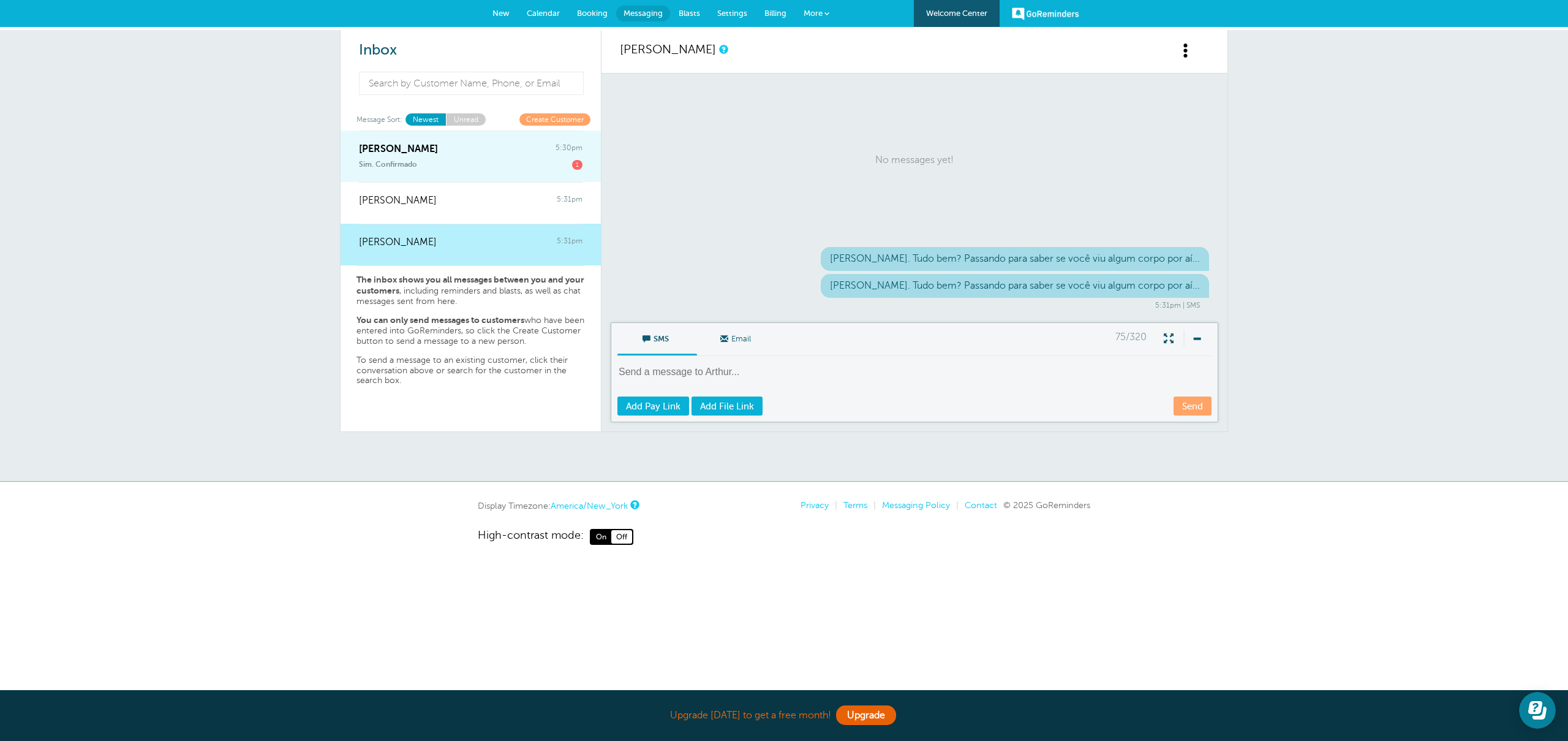
click at [527, 147] on div "Fernanda 5:30pm" at bounding box center [471, 142] width 223 height 25
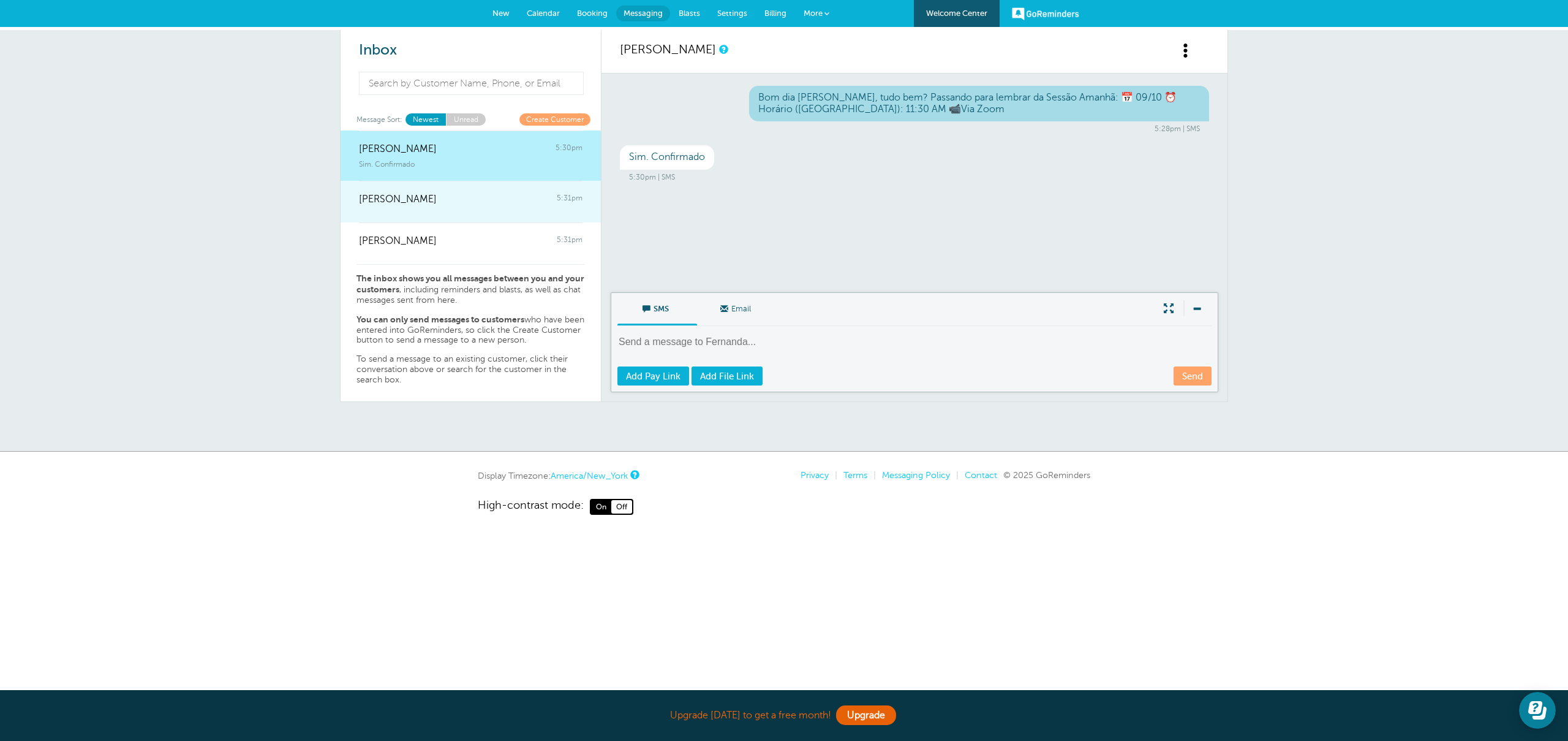
click at [510, 206] on div at bounding box center [471, 207] width 223 height 5
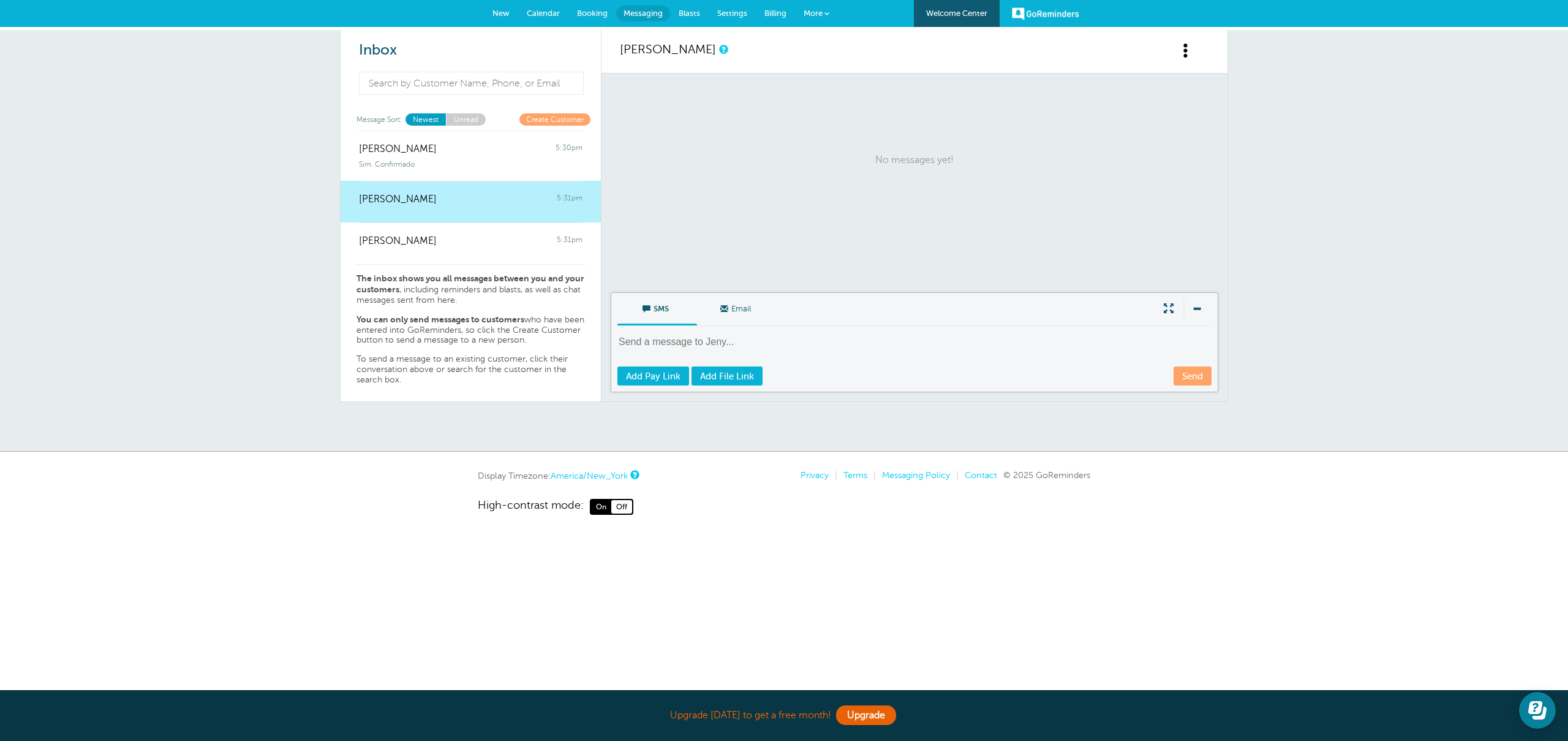
click at [660, 48] on link "Jeny Kiocia" at bounding box center [668, 49] width 96 height 14
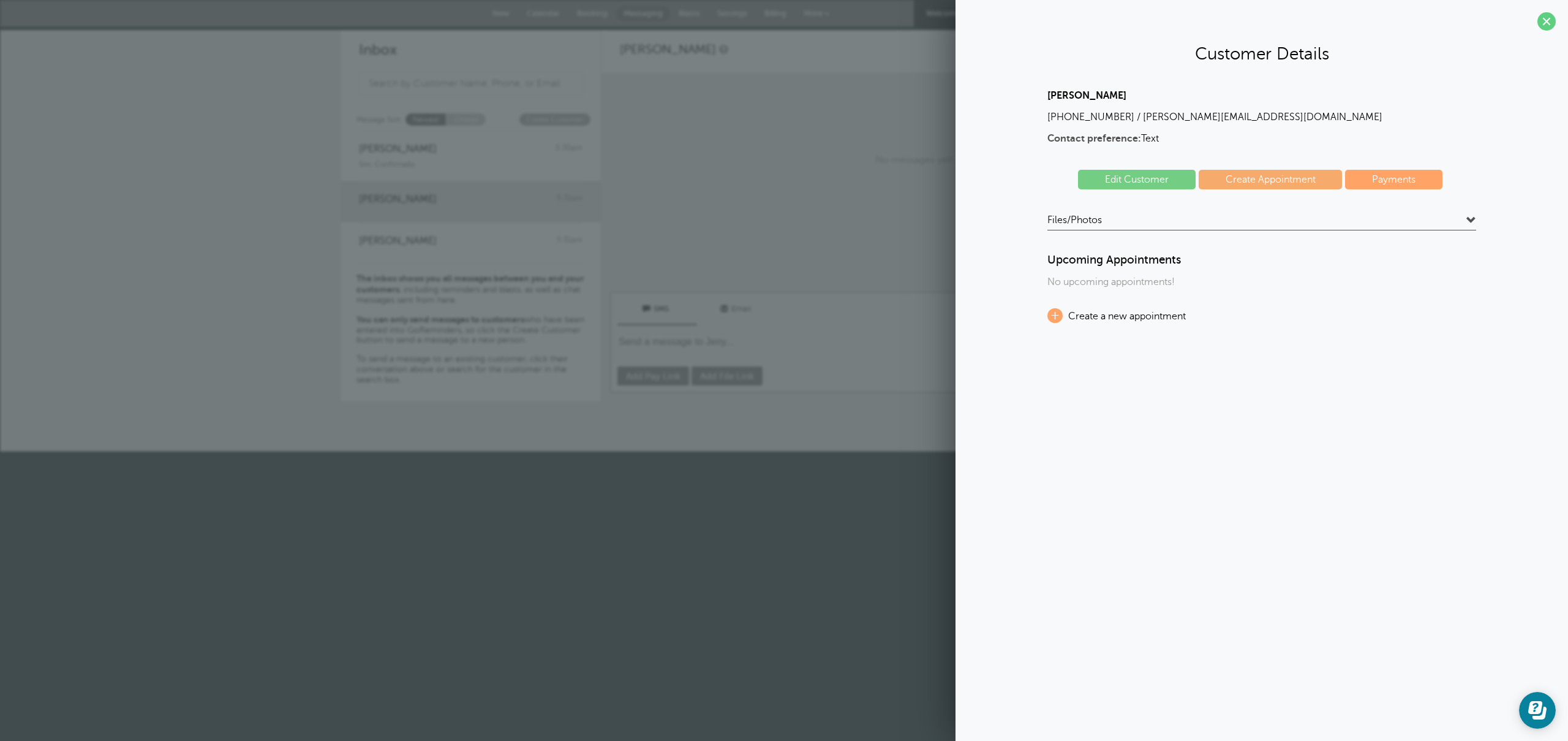
click at [1556, 25] on section "Customer Details Jeny Kiocia +14075613974 / mario@carvgroup.com Contact prefere…" at bounding box center [1261, 176] width 613 height 352
click at [1553, 18] on span at bounding box center [1547, 21] width 18 height 18
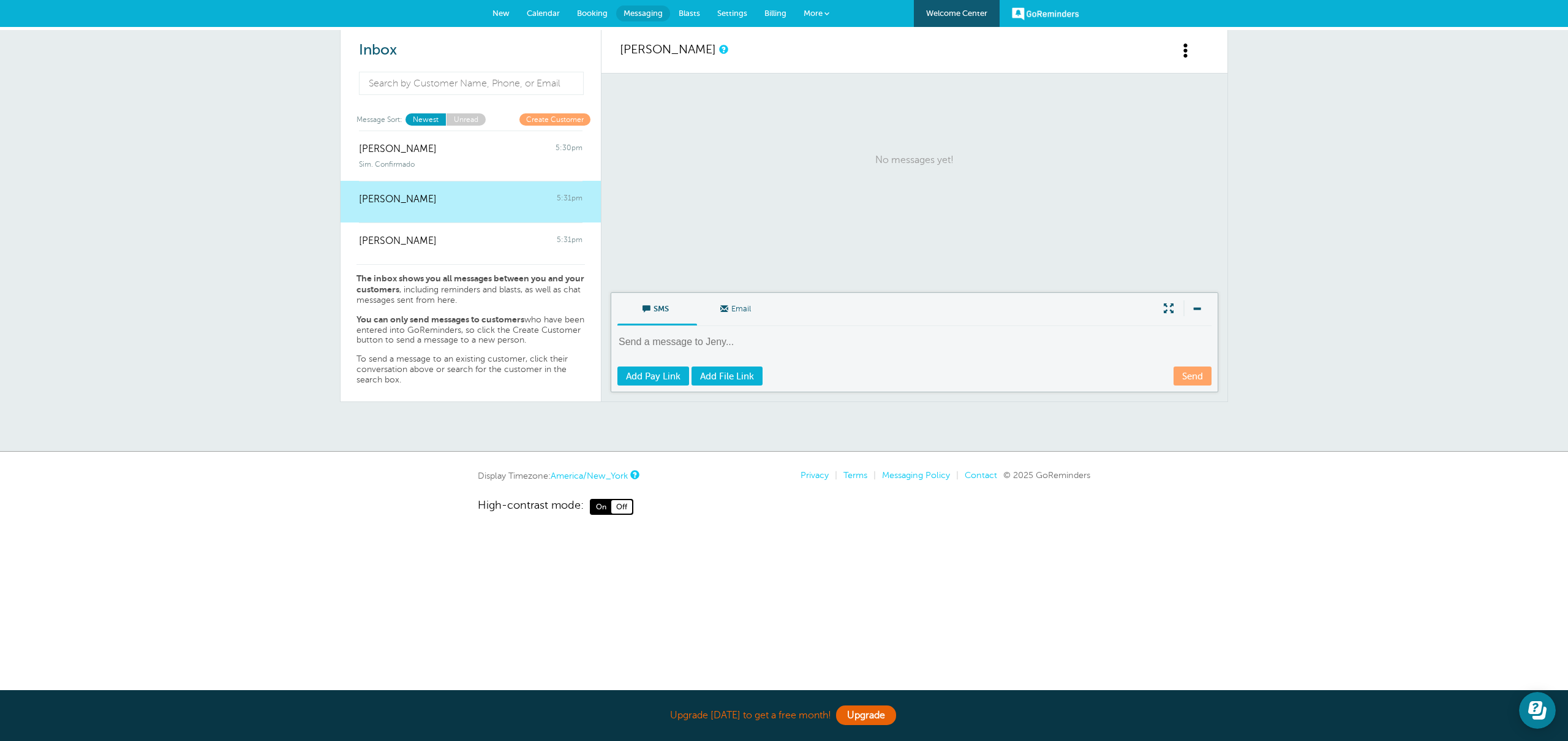
click at [821, 332] on div "SMS Email Write Message Send Add Pay Link Add File Link" at bounding box center [915, 342] width 608 height 100
click at [739, 342] on textarea at bounding box center [915, 350] width 596 height 30
click at [444, 238] on div "Arthur 5:31pm" at bounding box center [471, 234] width 223 height 25
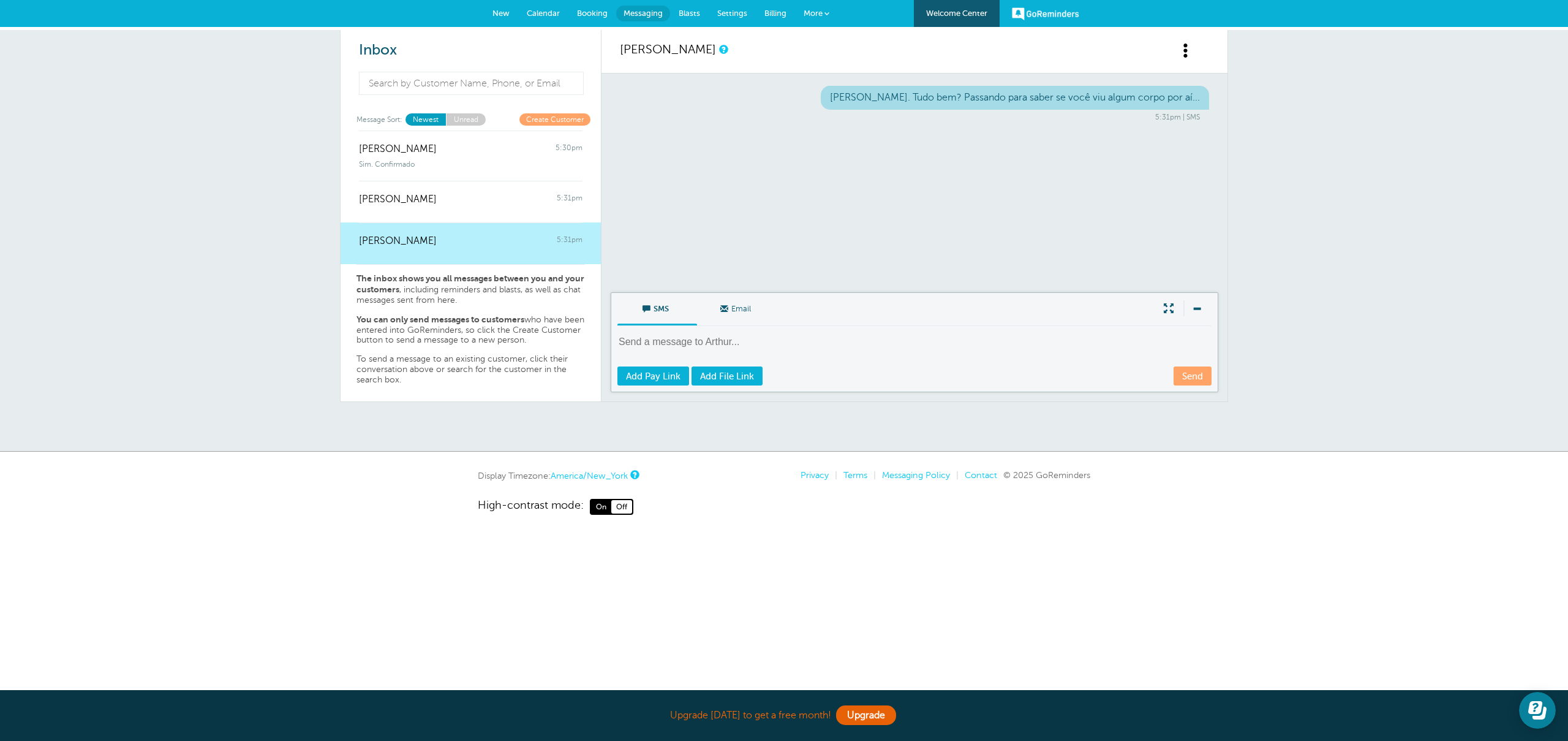
click at [556, 117] on link "Create Customer" at bounding box center [555, 119] width 71 height 12
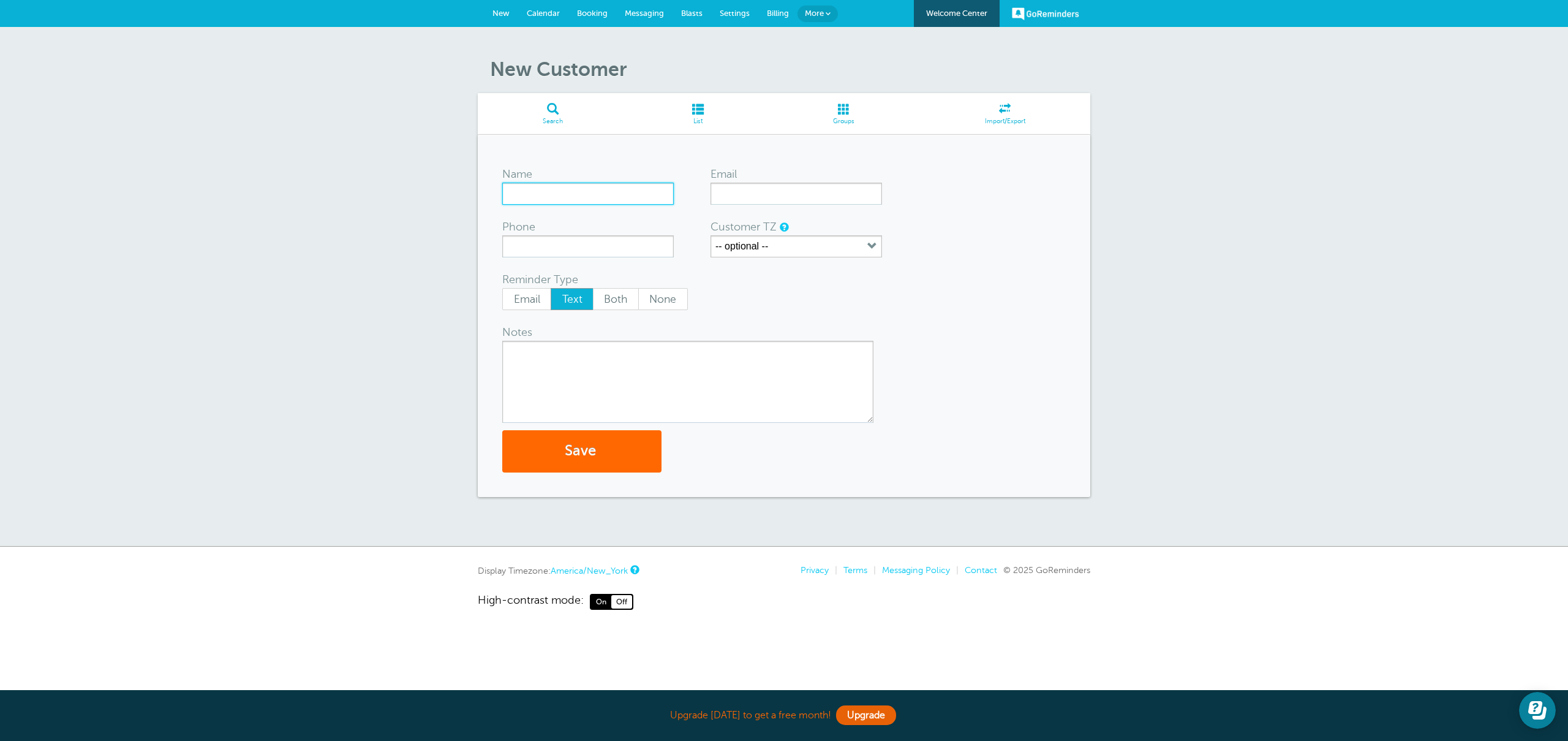
click at [606, 190] on input "Name" at bounding box center [587, 193] width 171 height 22
type input "Nathalia"
type input "[EMAIL_ADDRESS][DOMAIN_NAME]"
type input "[PHONE_NUMBER]"
click at [701, 371] on textarea "Notes" at bounding box center [687, 382] width 371 height 82
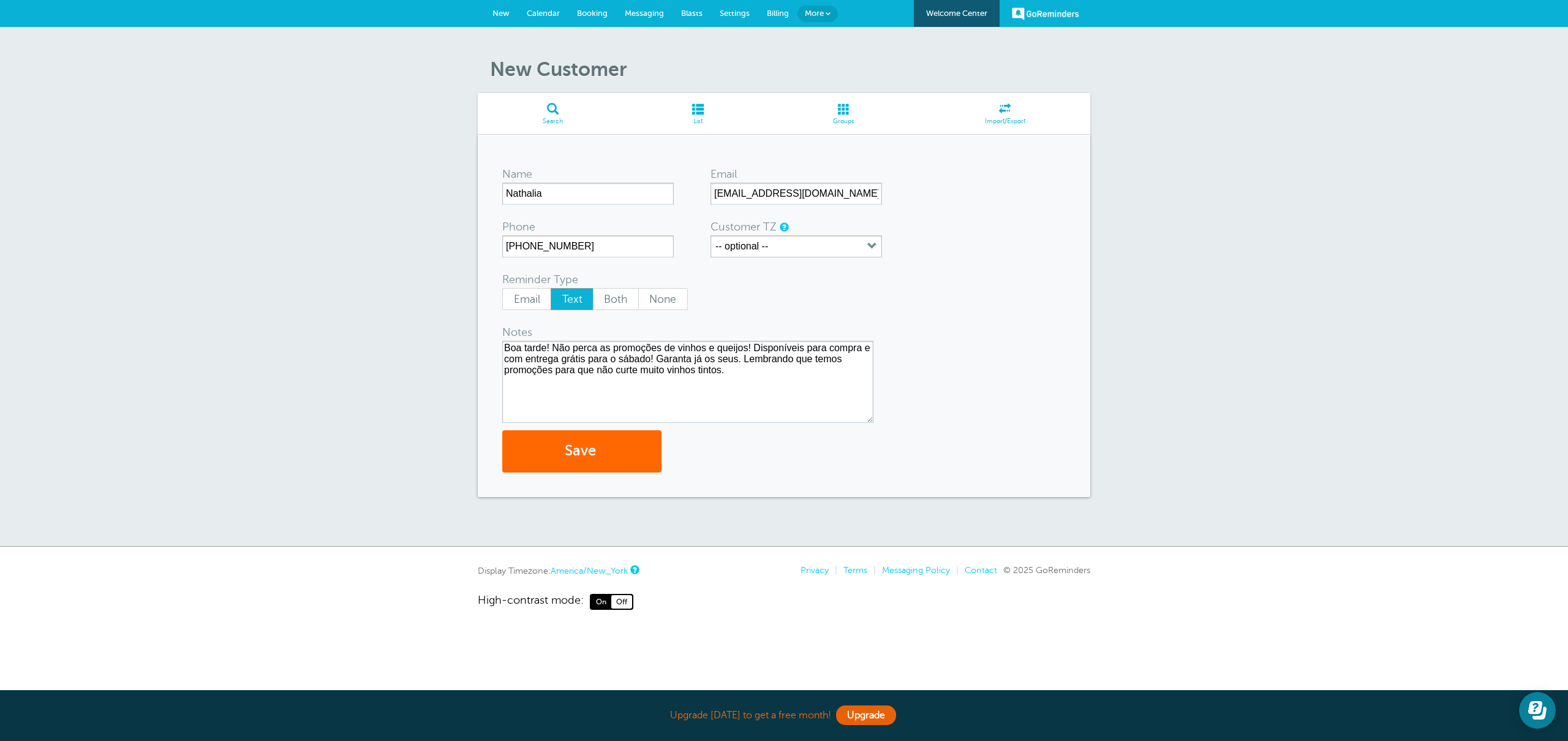
click at [593, 371] on textarea "Boa tarde! Não perca as promoções de vinhos e queijos! Disponíveis para compra …" at bounding box center [687, 382] width 371 height 82
click at [745, 370] on textarea "Boa tarde! Não perca as promoções de vinhos e queijos! Disponíveis para compra …" at bounding box center [687, 382] width 371 height 82
type textarea "Boa tarde! Não perca as promoções de vinhos e queijos! Disponíveis para compra …"
click at [623, 441] on button "Save" at bounding box center [582, 452] width 159 height 42
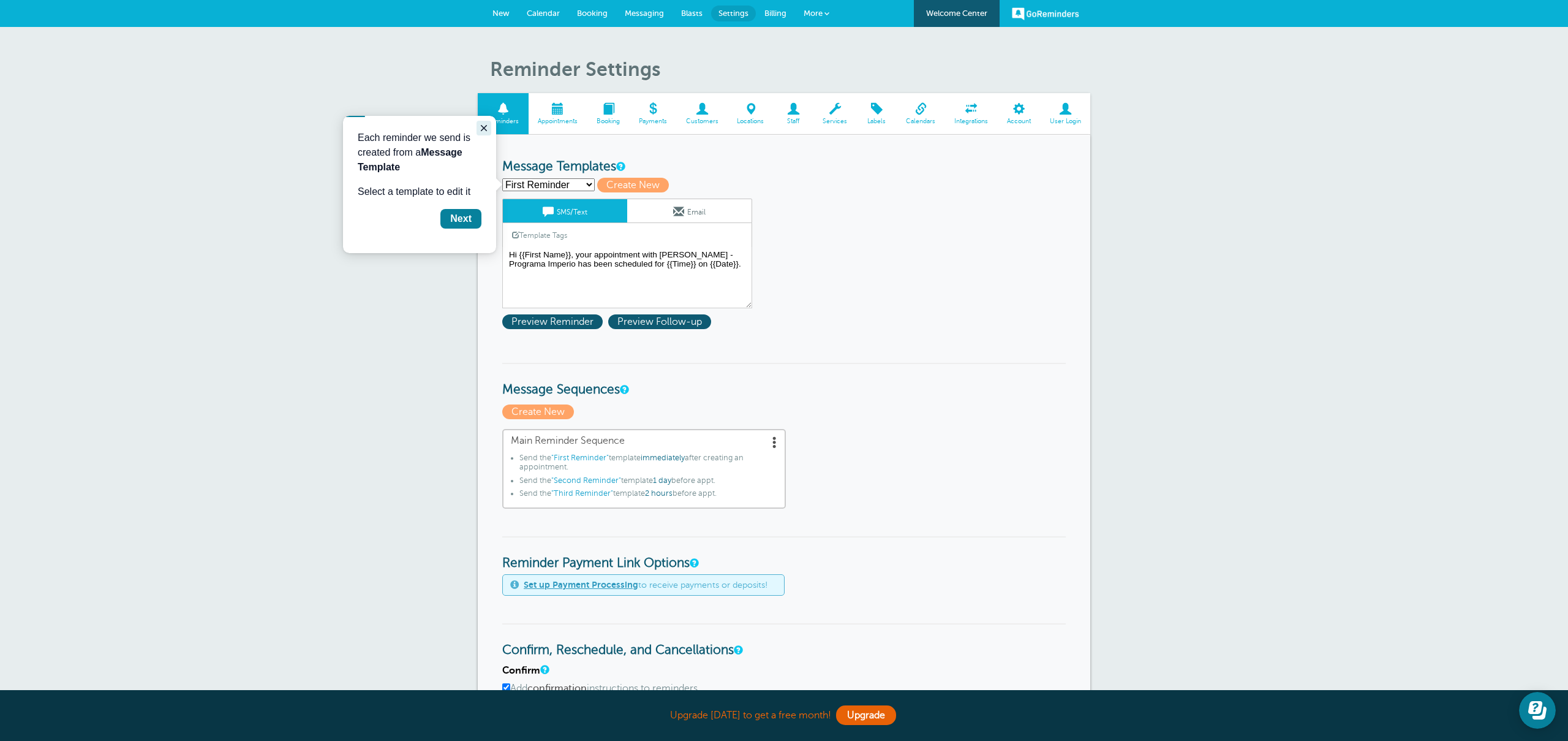
click at [484, 125] on icon "Close guide" at bounding box center [484, 127] width 10 height 10
click at [1018, 113] on span at bounding box center [1018, 108] width 43 height 12
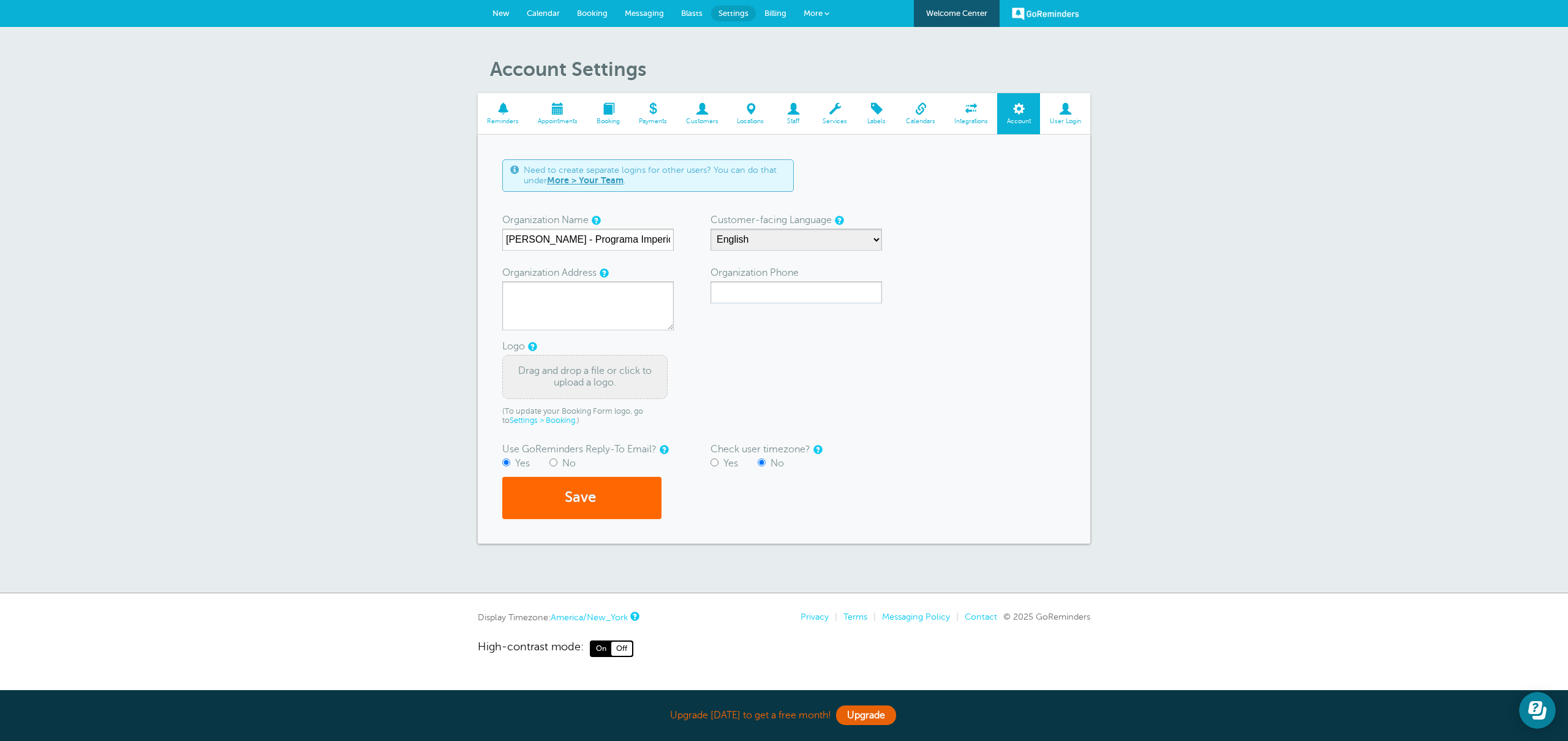
click at [976, 112] on span at bounding box center [972, 108] width 53 height 12
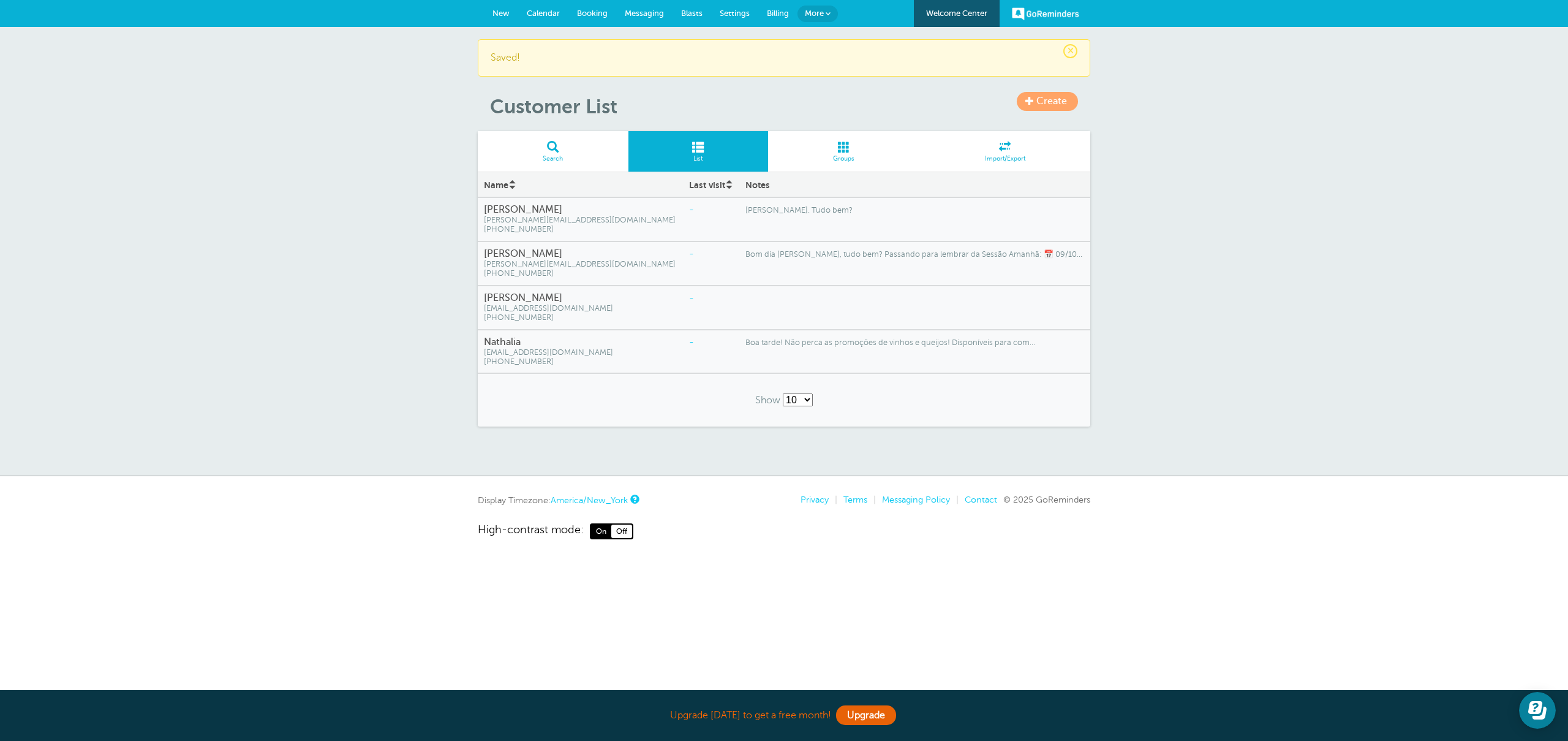
click at [550, 351] on span "[EMAIL_ADDRESS][DOMAIN_NAME]" at bounding box center [580, 353] width 193 height 9
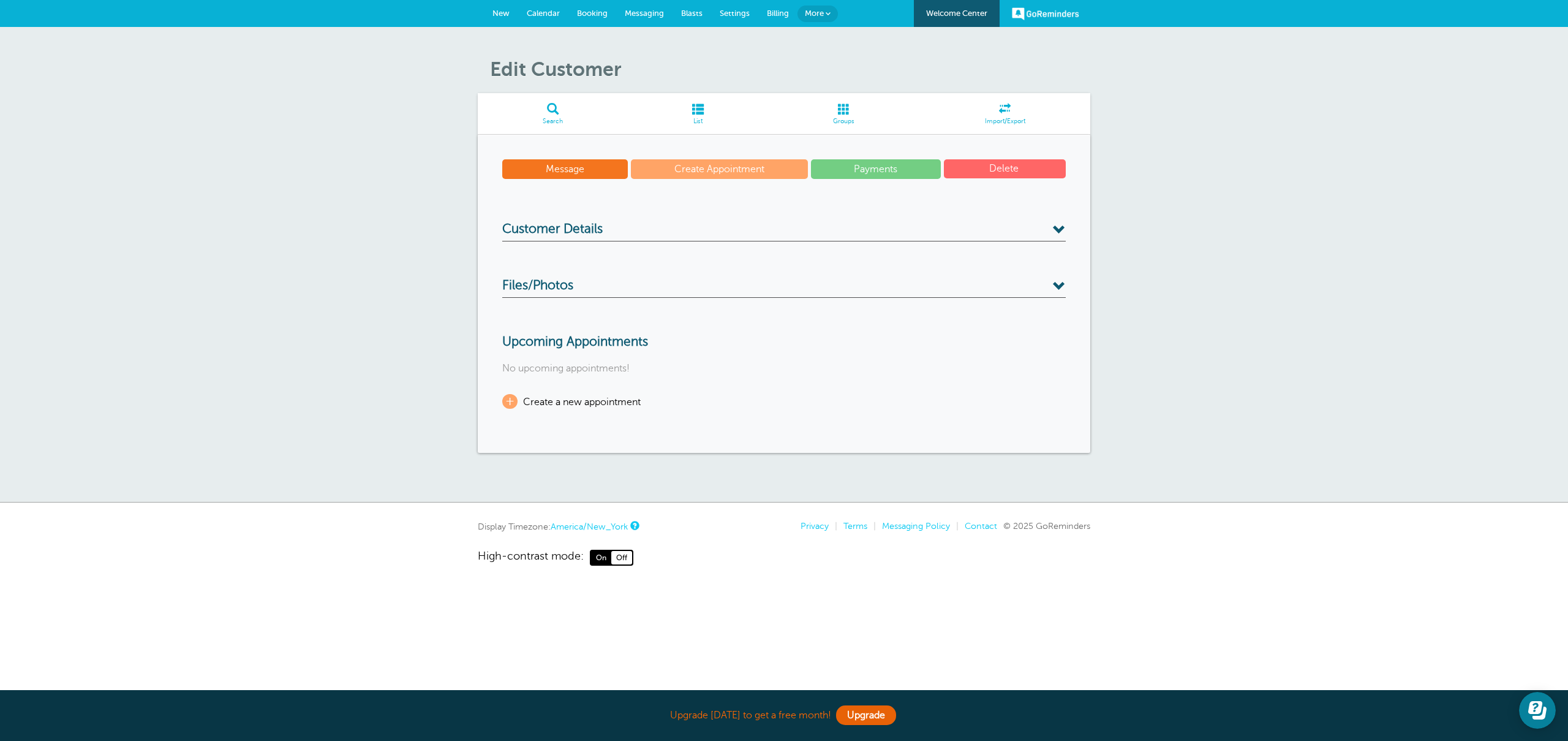
click at [575, 160] on link "Message" at bounding box center [564, 169] width 125 height 19
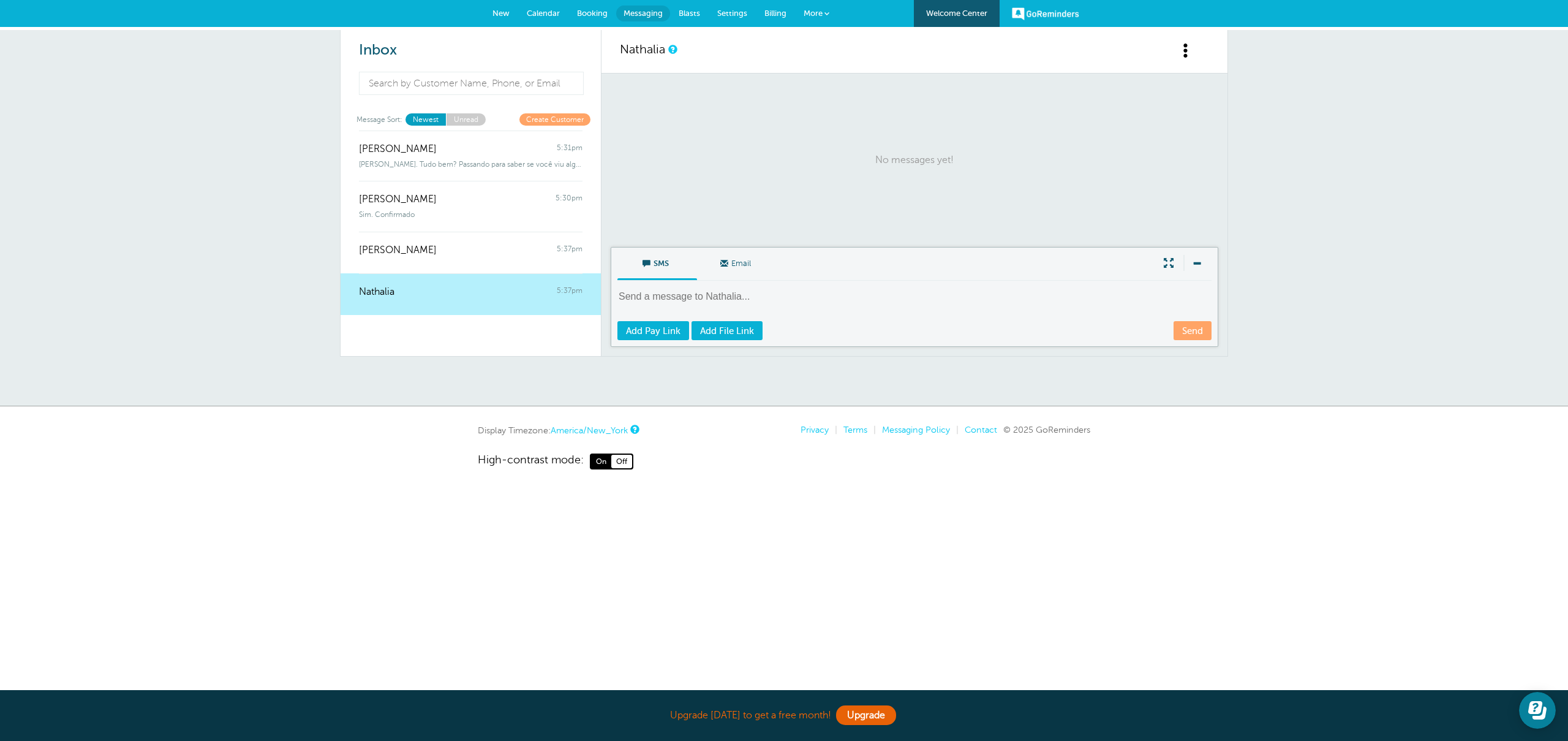
click at [421, 298] on div at bounding box center [471, 300] width 223 height 5
click at [718, 301] on textarea at bounding box center [915, 304] width 596 height 30
paste textarea "Bom dia Fernanda, tudo bem? Passando para lembrar da Sessão Amanhã: 📅 09/10 ⏰ H…"
type textarea "Bom dia Fernanda, tudo bem? Passando para lembrar da Sessão Amanhã: 📅 09/10 ⏰ H…"
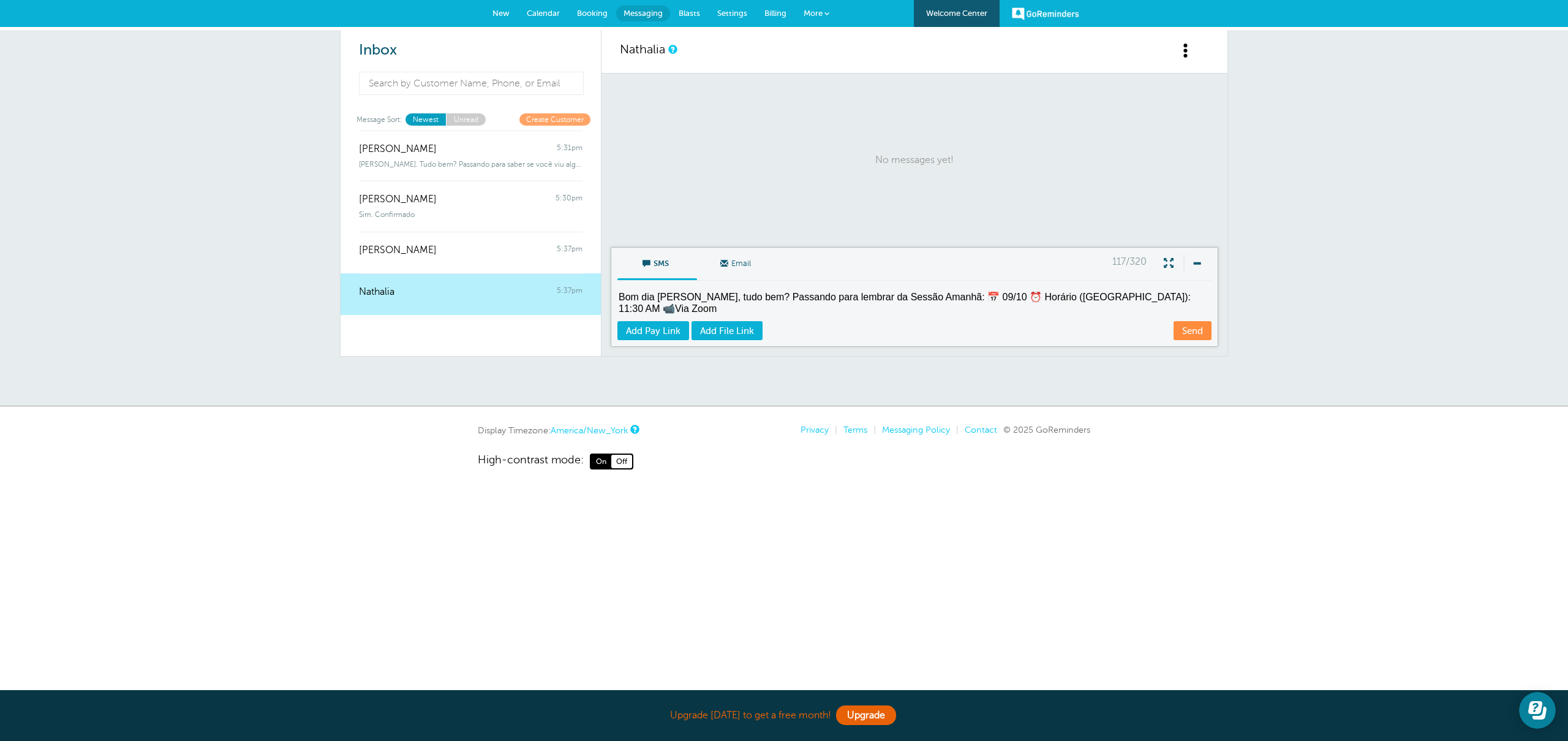
click at [814, 300] on textarea "Bom dia Fernanda, tudo bem? Passando para lembrar da Sessão Amanhã: 📅 09/10 ⏰ H…" at bounding box center [915, 304] width 596 height 30
click at [819, 300] on textarea "Bom dia Fernanda, tudo bem? Passando para lembrar da Sessão Amanhã: 📅 09/10 ⏰ H…" at bounding box center [915, 304] width 596 height 30
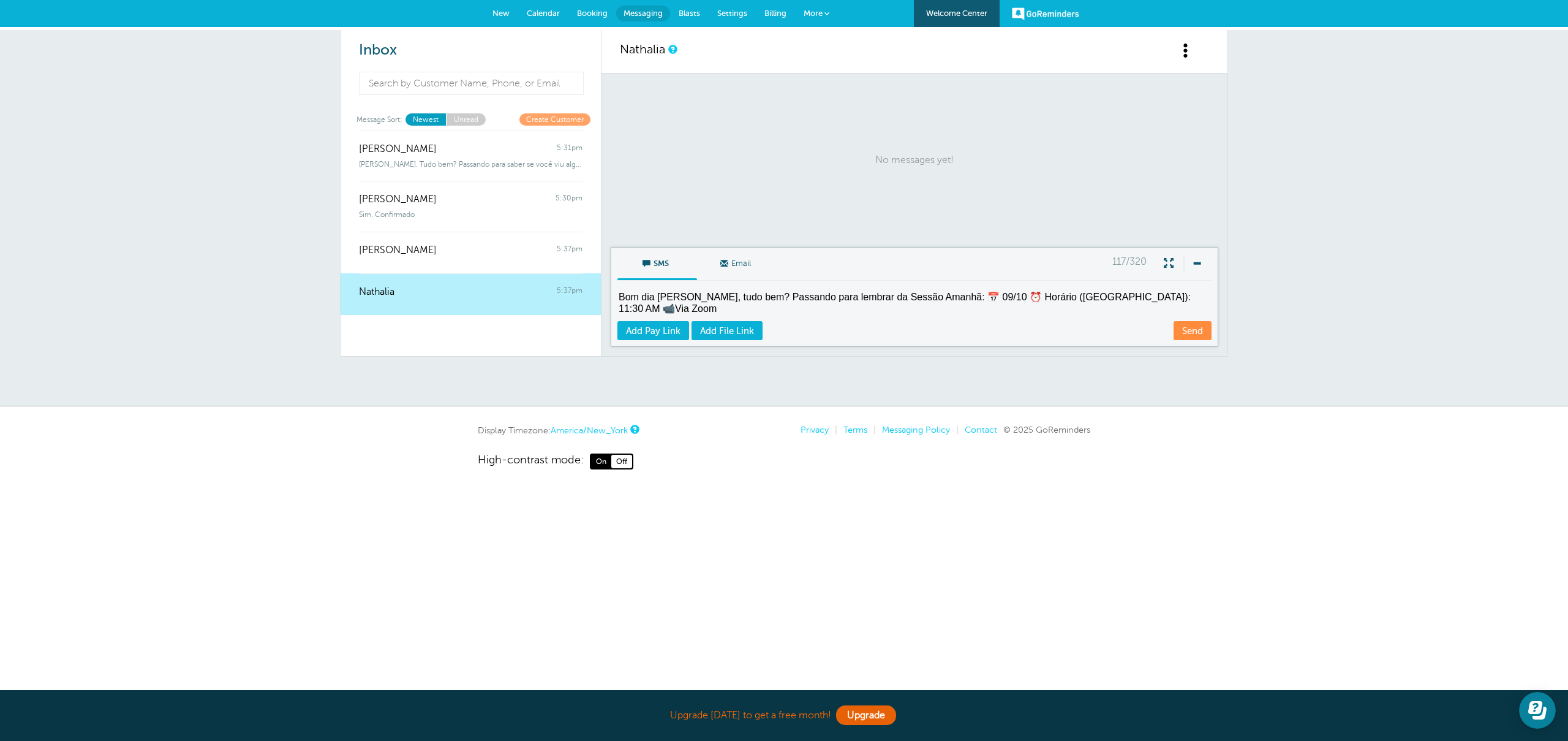
click at [819, 300] on textarea "Bom dia Fernanda, tudo bem? Passando para lembrar da Sessão Amanhã: 📅 09/10 ⏰ H…" at bounding box center [915, 304] width 596 height 30
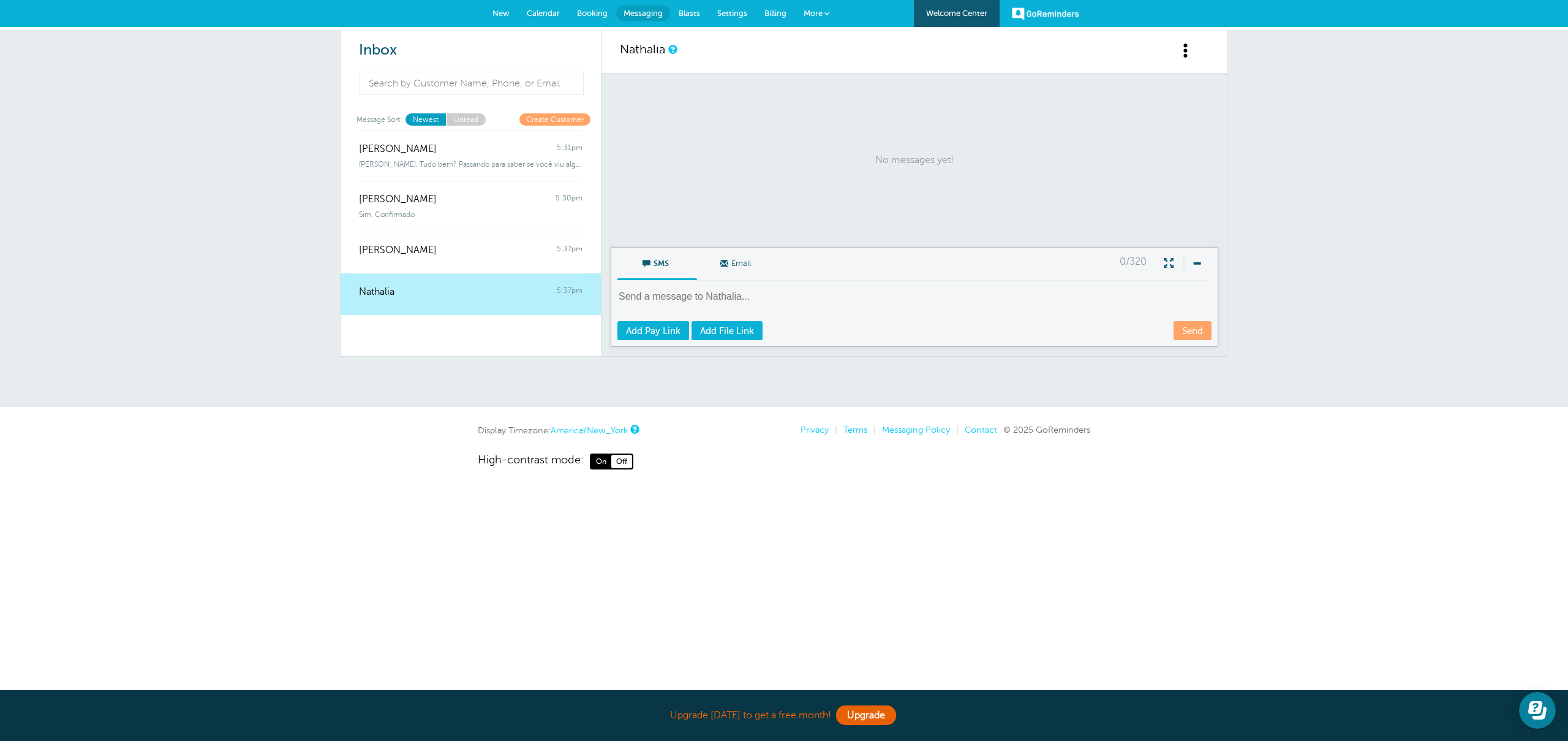
click at [641, 49] on link "Nathalia" at bounding box center [642, 49] width 45 height 14
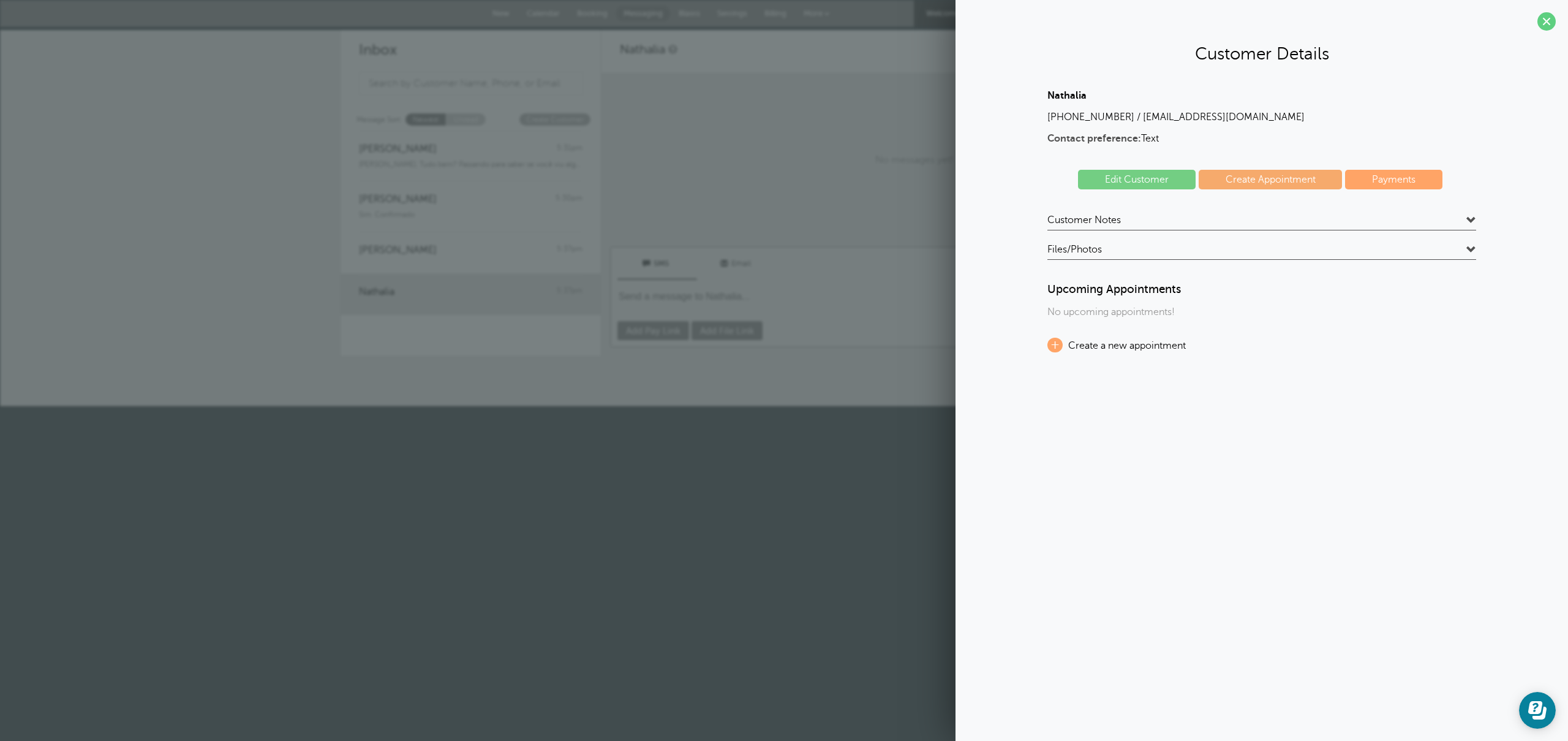
click at [1102, 221] on span "Customer Notes" at bounding box center [1084, 219] width 73 height 12
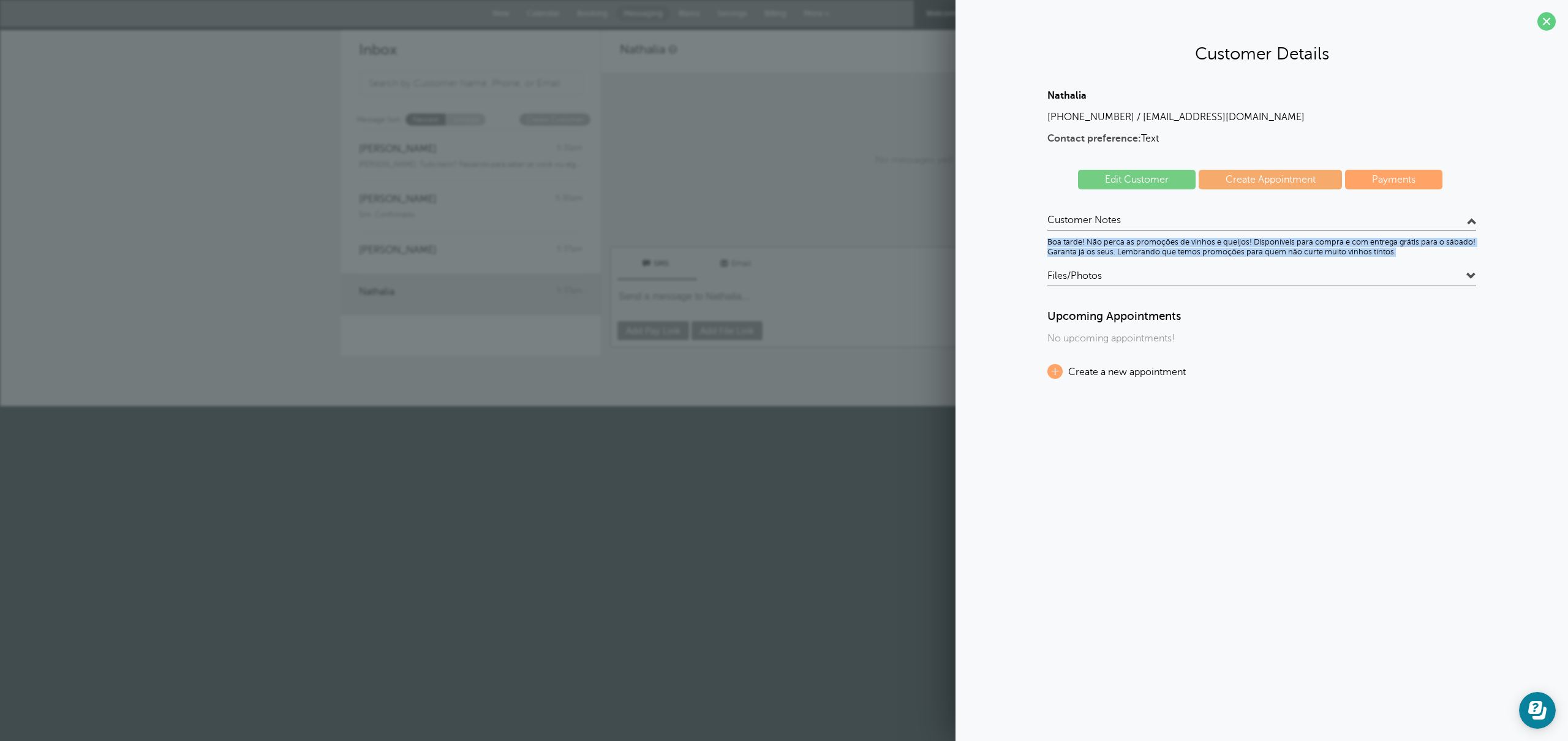
drag, startPoint x: 1044, startPoint y: 243, endPoint x: 1405, endPoint y: 255, distance: 361.2
click at [1405, 255] on div "Nathalia (401) 297-1250 / nathalia@carvgroup.com Contact preference: Text Edit …" at bounding box center [1262, 234] width 588 height 289
copy p "Boa tarde! Não perca as promoções de vinhos e queijos! Disponíveis para compra …"
click at [1546, 17] on span at bounding box center [1547, 21] width 18 height 18
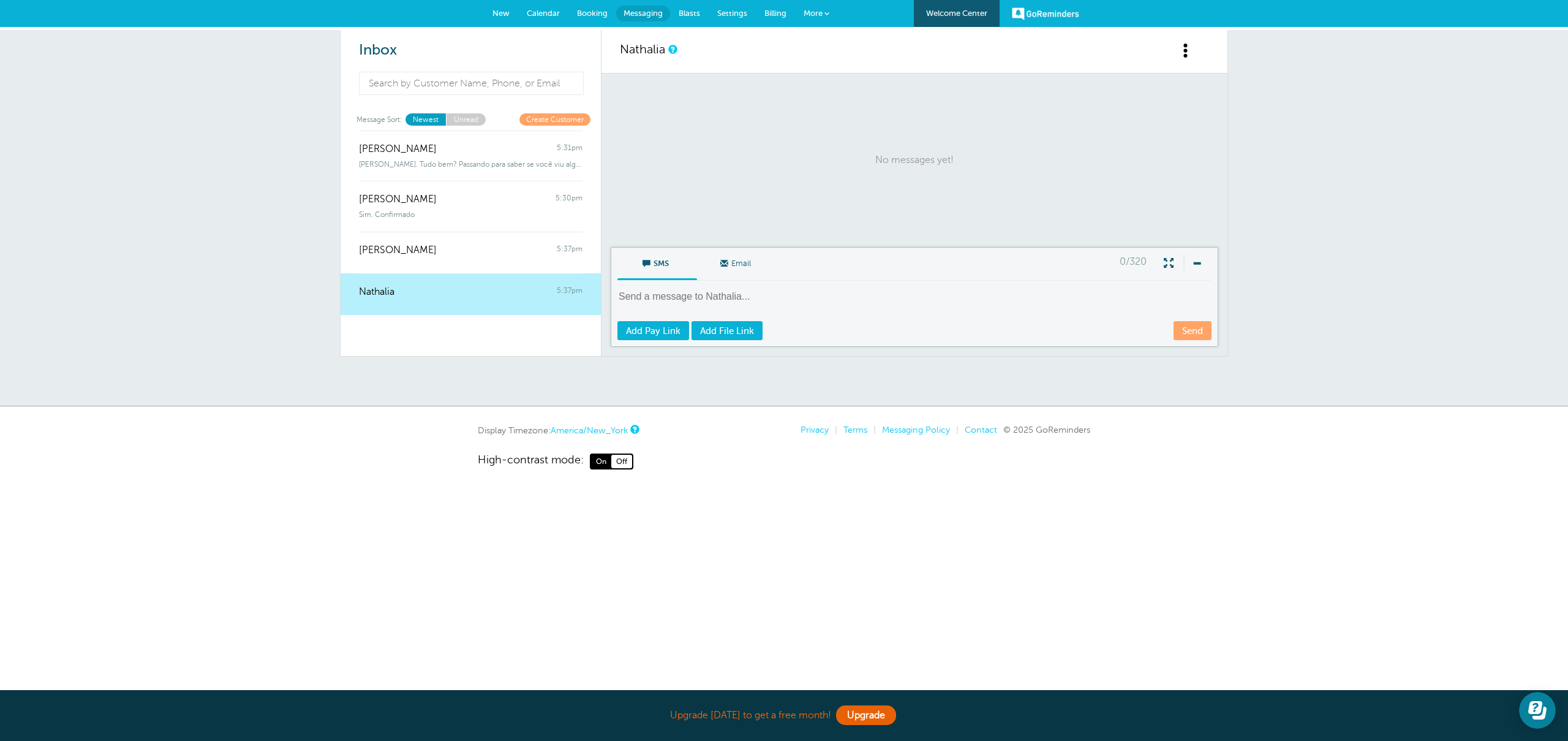
click at [726, 298] on textarea at bounding box center [915, 304] width 596 height 30
paste textarea "Boa tarde! Não perca as promoções de vinhos e queijos! Disponíveis para compra …"
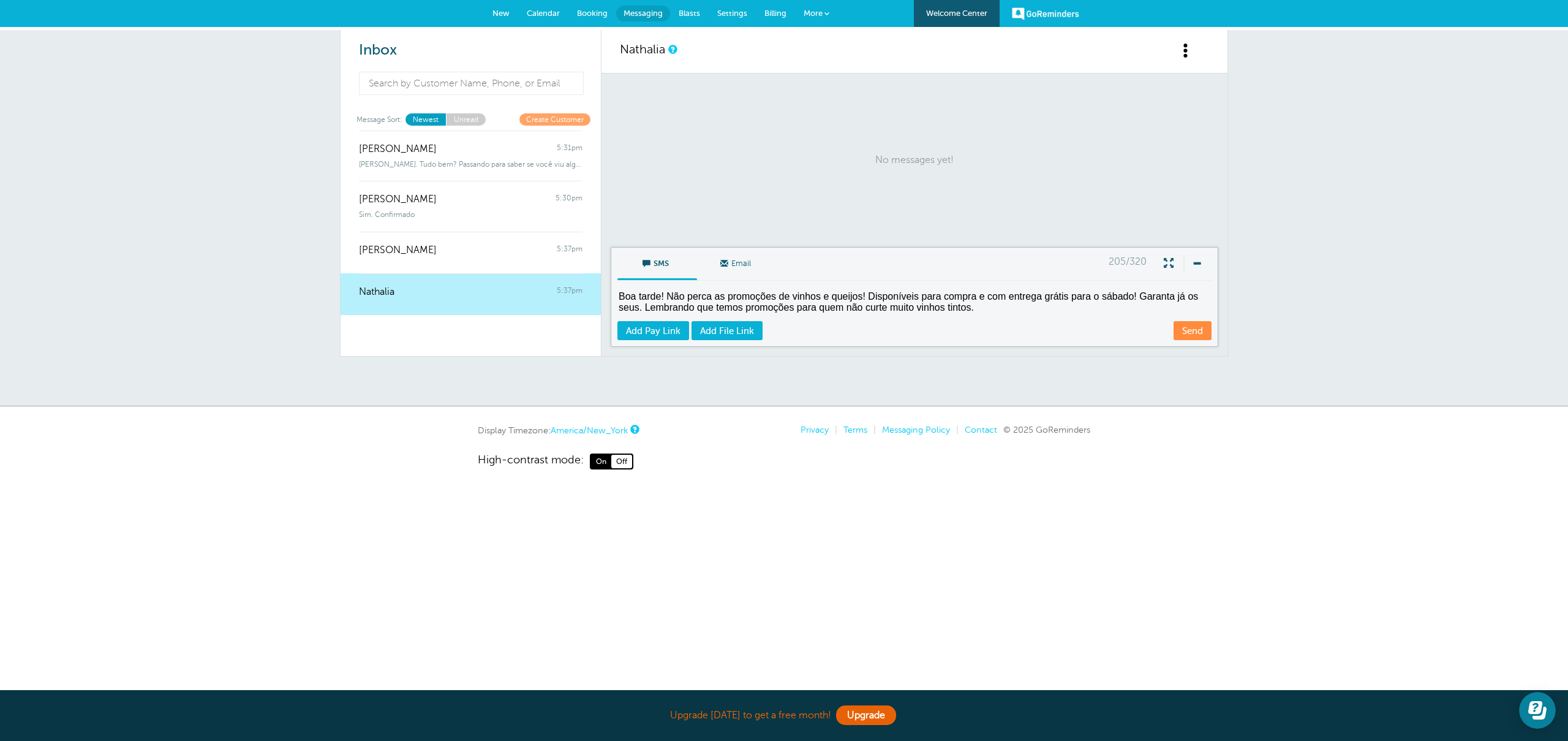
scroll to position [5, 0]
click at [1019, 309] on textarea "Boa tarde! Não perca as promoções de vinhos e queijos! Disponíveis para compra …" at bounding box center [915, 304] width 596 height 30
type textarea "Boa tarde! Não perca as promoções de vinhos e queijos! Disponíveis para compra …"
click at [1196, 333] on link "Send" at bounding box center [1192, 330] width 38 height 19
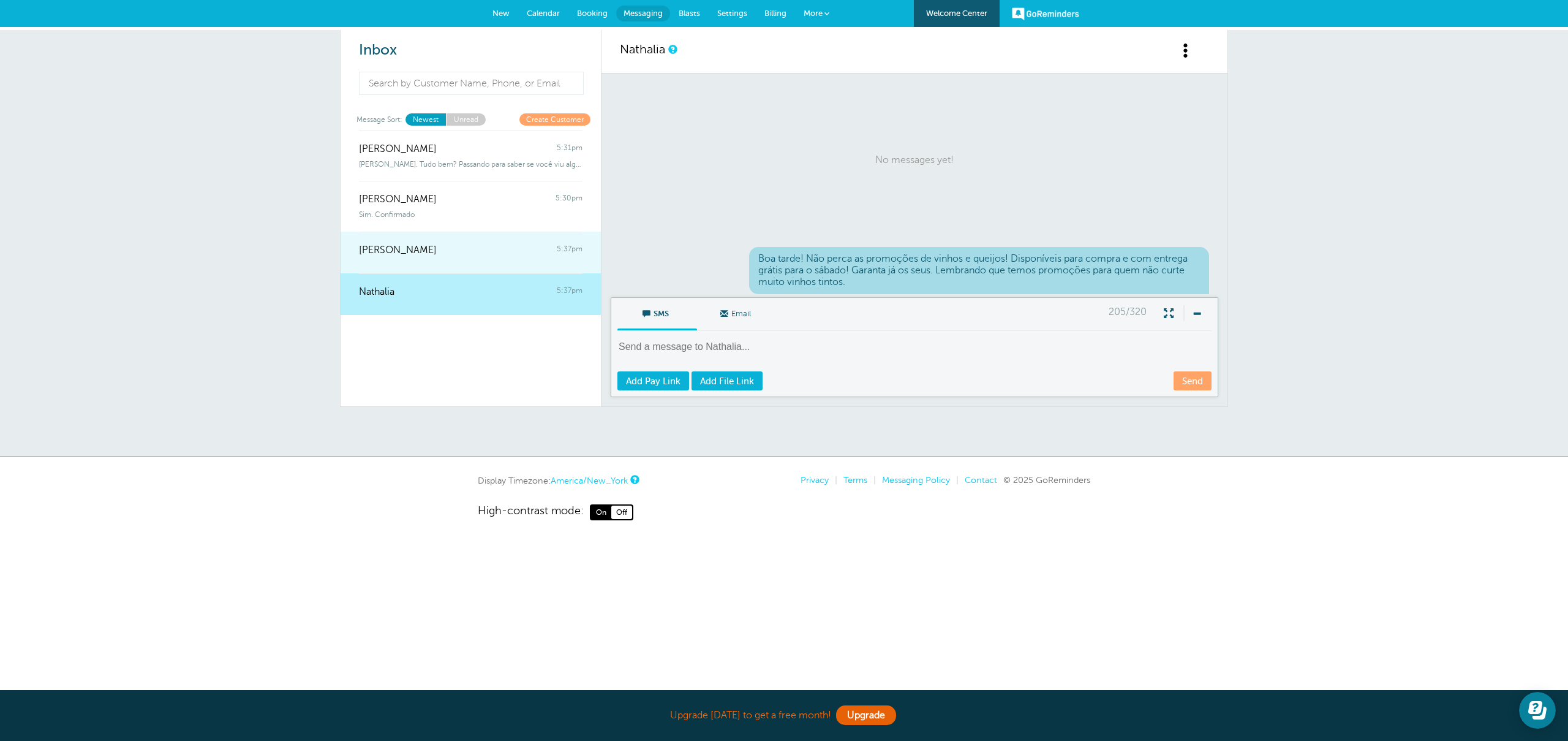
click at [440, 245] on div "Jeny Kiocia 5:37pm" at bounding box center [471, 244] width 223 height 25
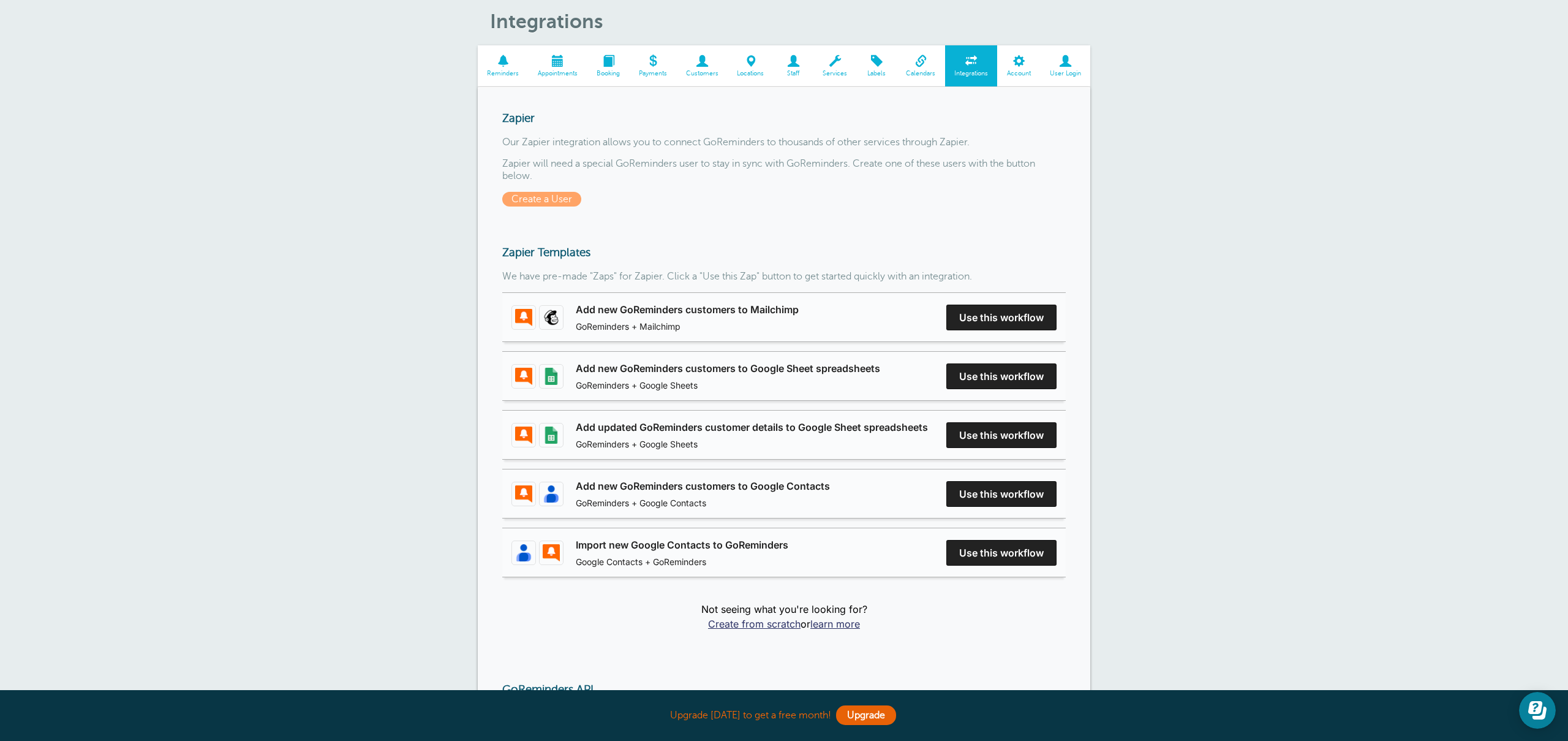
scroll to position [52, 0]
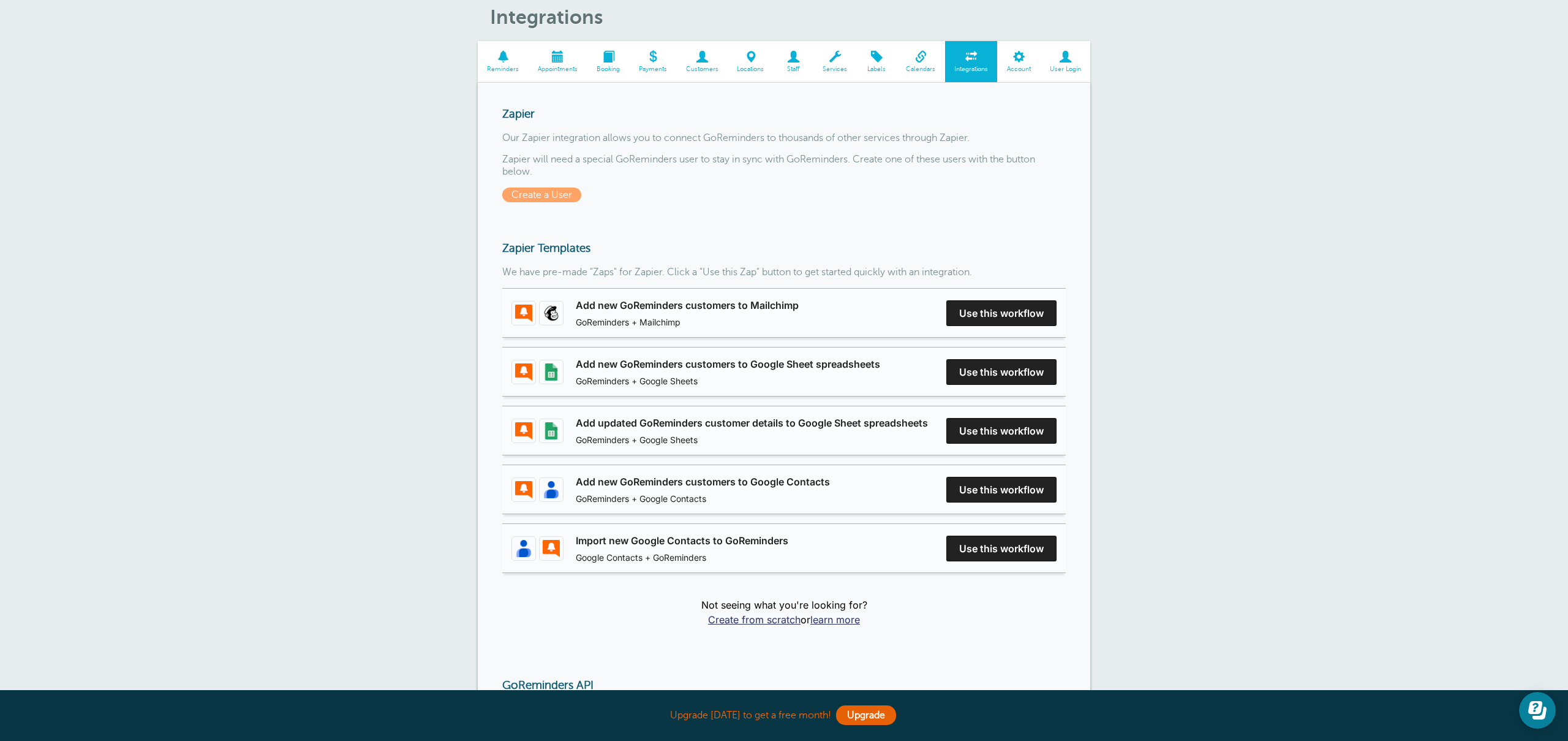
click at [1062, 60] on span at bounding box center [1065, 57] width 50 height 12
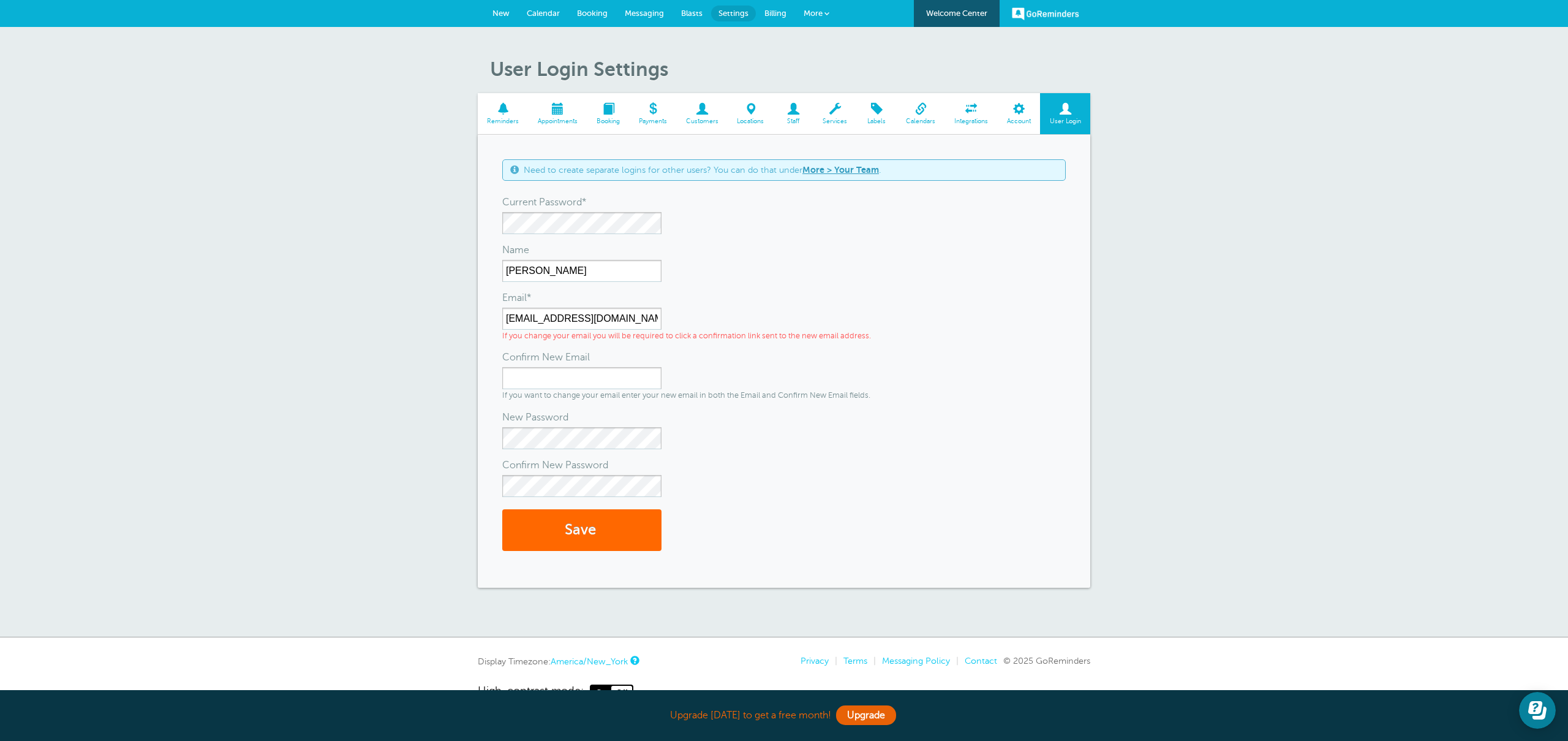
click at [1017, 113] on span at bounding box center [1018, 108] width 43 height 12
